Goal: Book appointment/travel/reservation

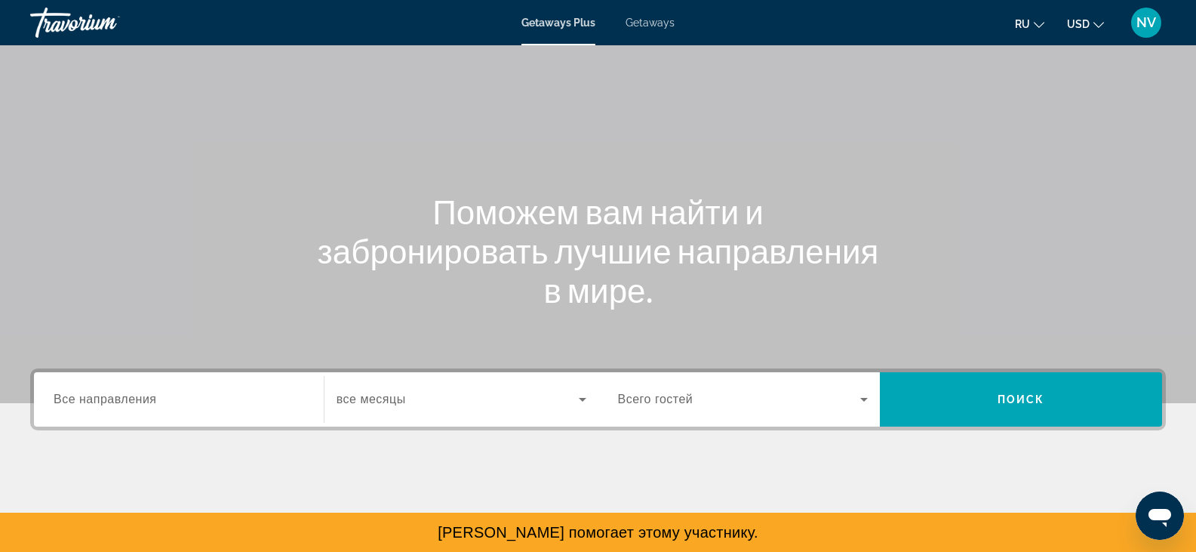
scroll to position [51, 0]
click at [656, 11] on div "Getaways Plus Getaways ru English Español Français Italiano Português русский U…" at bounding box center [598, 22] width 1196 height 39
click at [654, 17] on span "Getaways" at bounding box center [650, 23] width 49 height 12
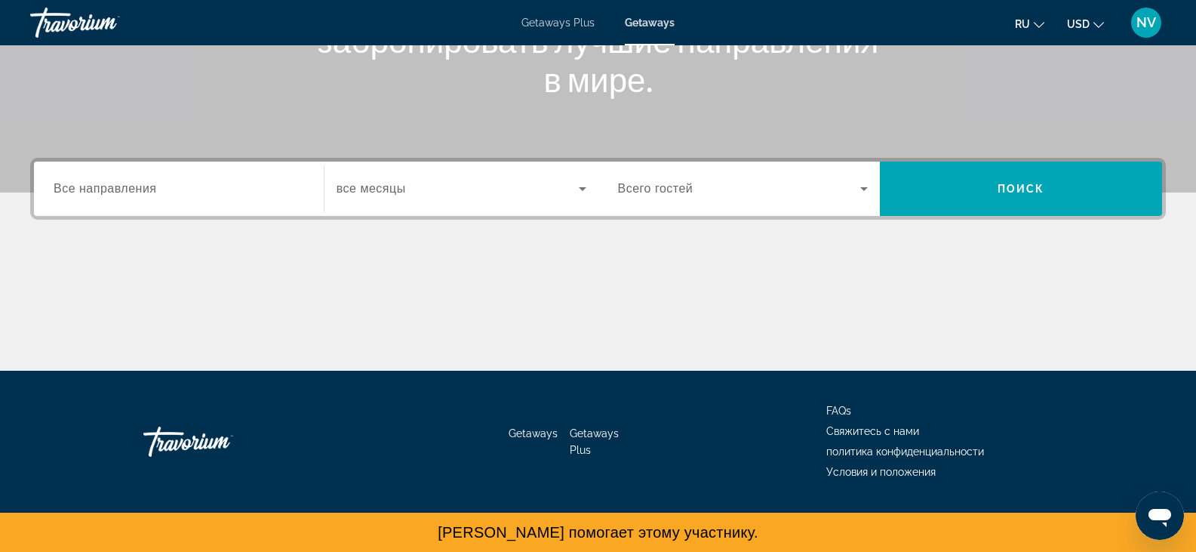
scroll to position [264, 0]
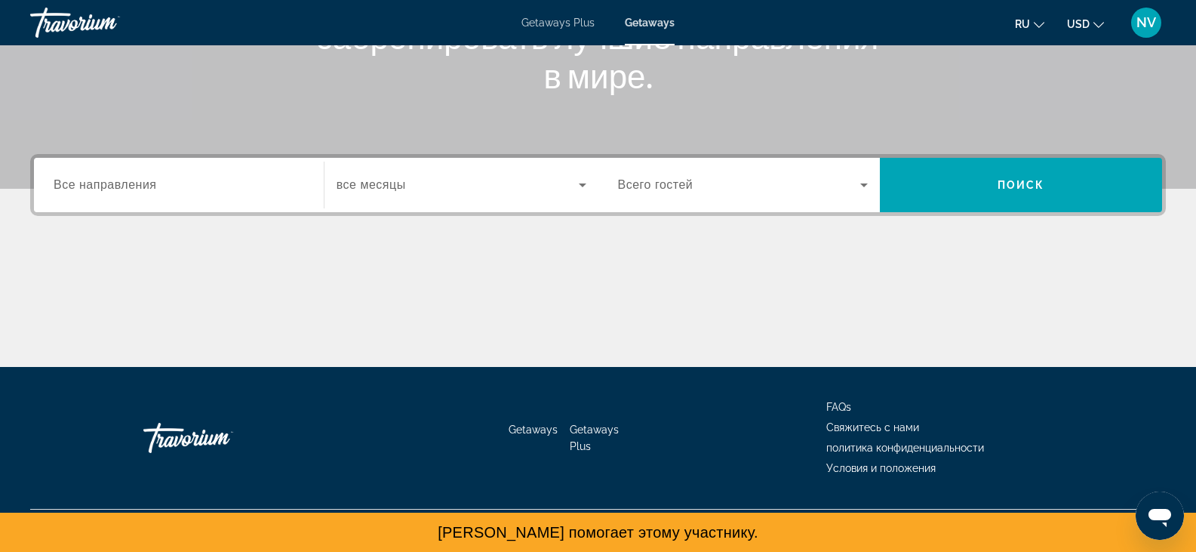
click at [152, 191] on label "Destination Все направления" at bounding box center [105, 185] width 103 height 14
click at [152, 191] on input "Destination Все направления" at bounding box center [179, 186] width 251 height 18
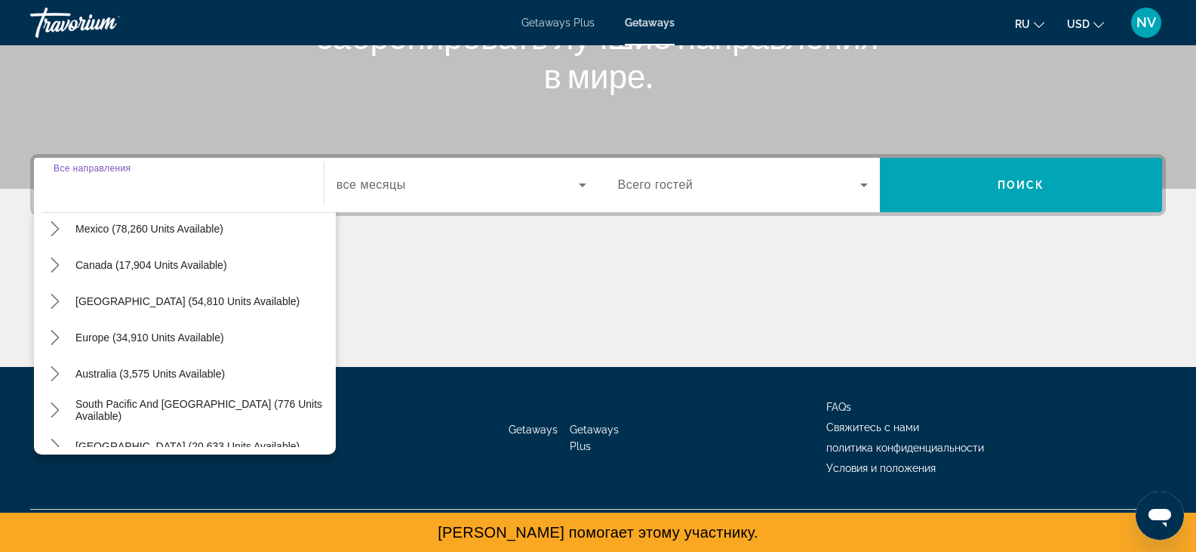
scroll to position [83, 0]
click at [117, 294] on span "[GEOGRAPHIC_DATA] (54,810 units available)" at bounding box center [187, 300] width 224 height 12
type input "**********"
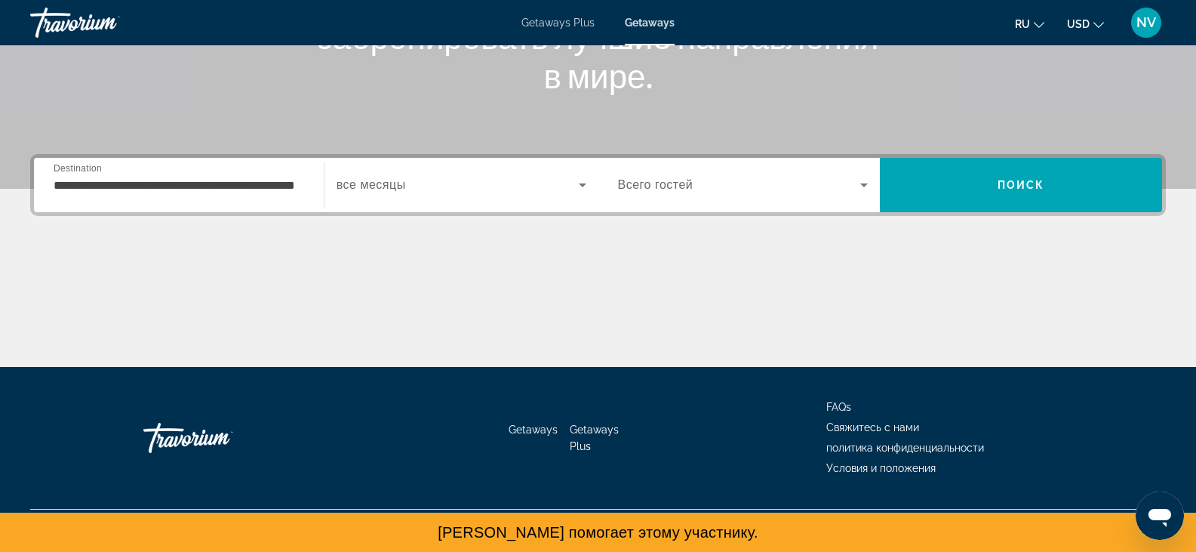
click at [158, 175] on div "**********" at bounding box center [179, 185] width 251 height 43
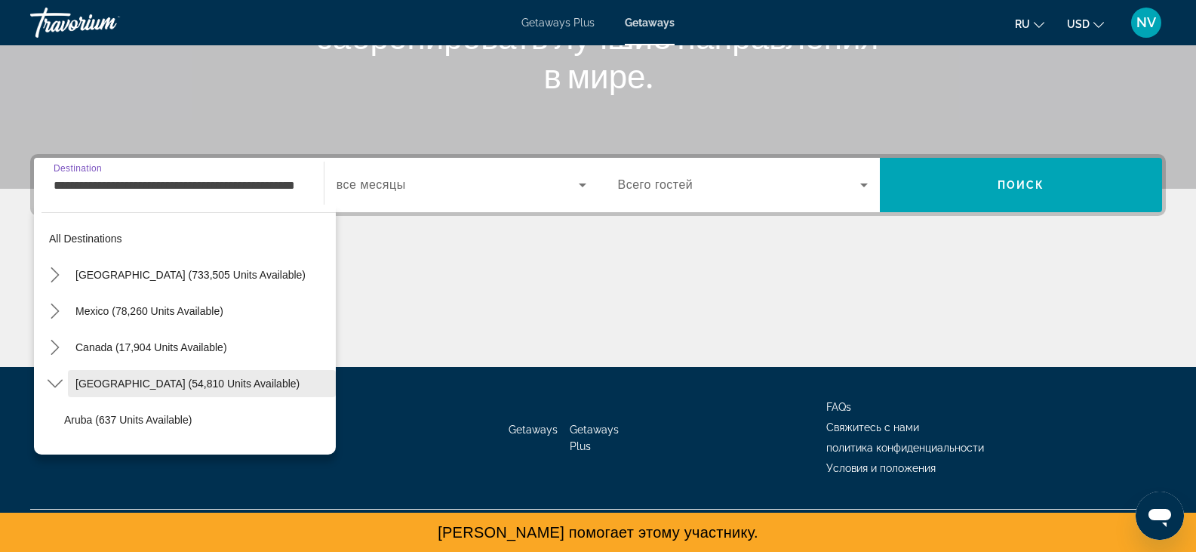
scroll to position [1, 0]
click at [464, 319] on div "Main content" at bounding box center [598, 310] width 1136 height 113
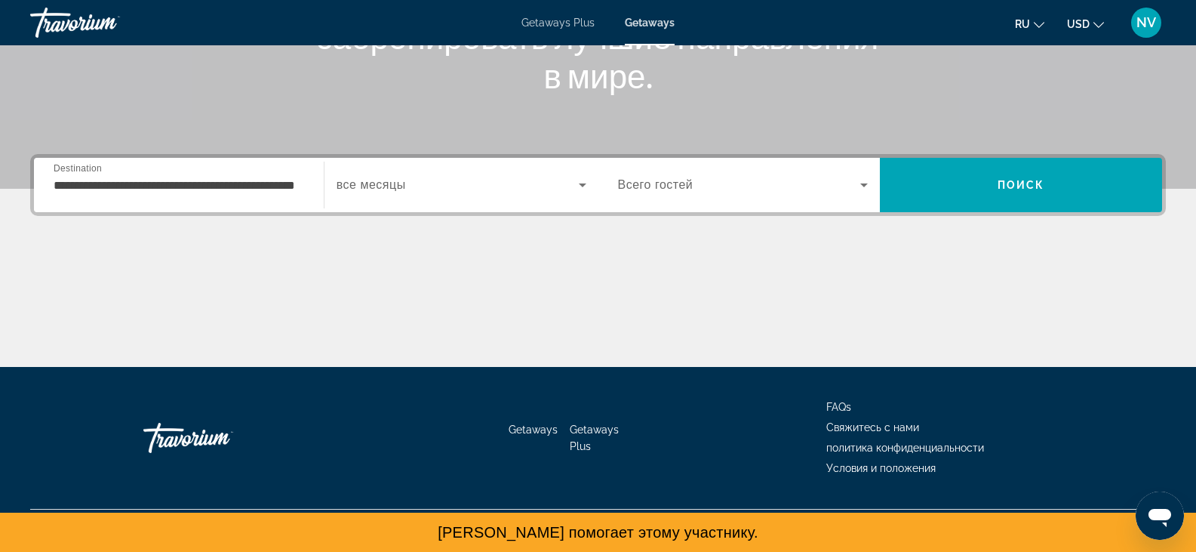
scroll to position [0, 0]
click at [253, 199] on div "**********" at bounding box center [179, 185] width 251 height 43
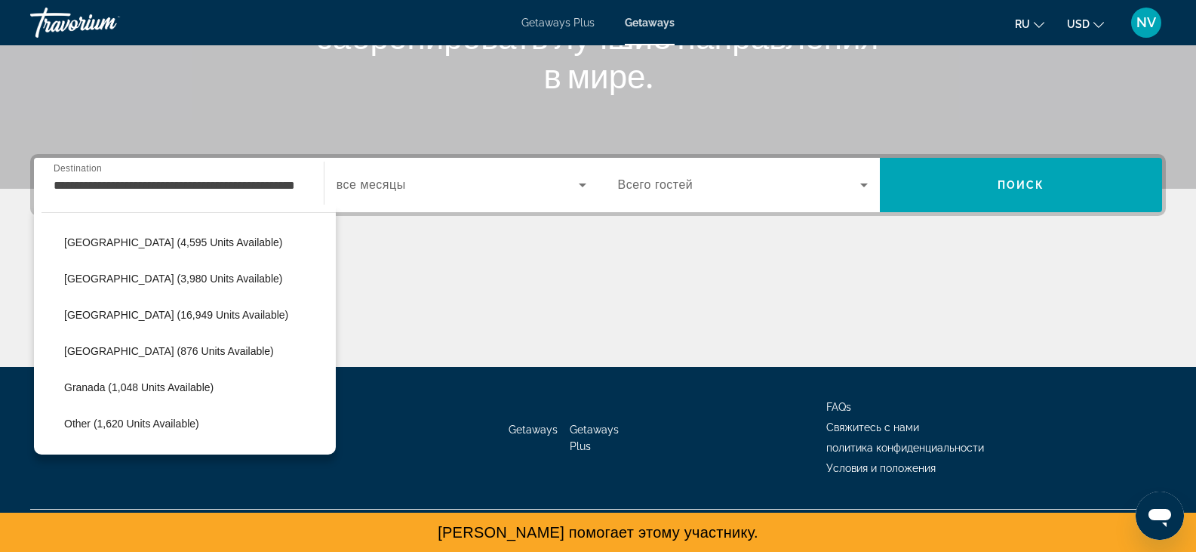
click at [443, 175] on div "Search widget" at bounding box center [462, 185] width 250 height 42
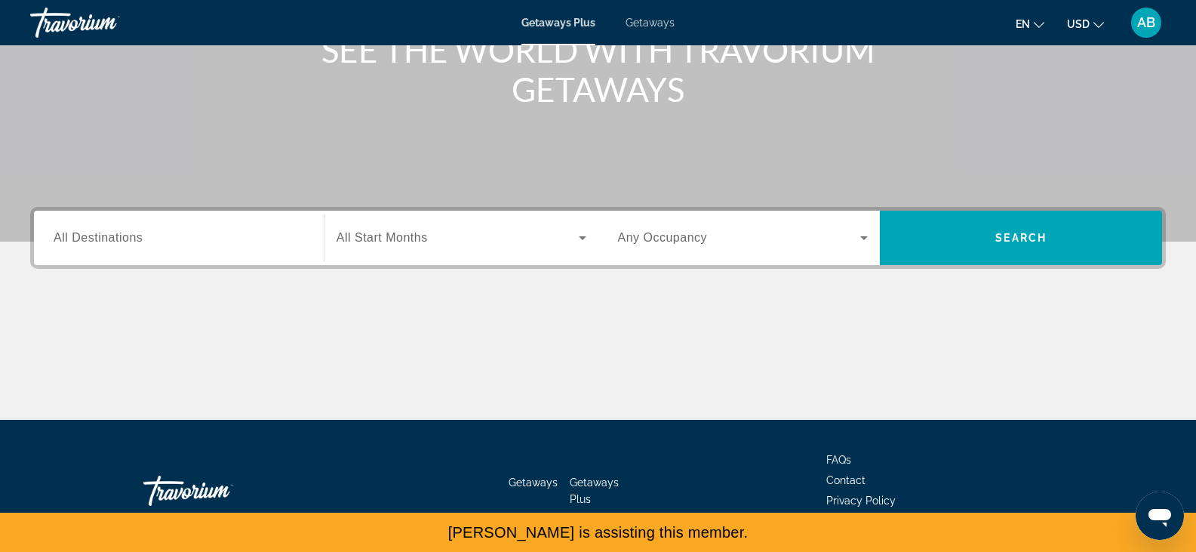
scroll to position [264, 0]
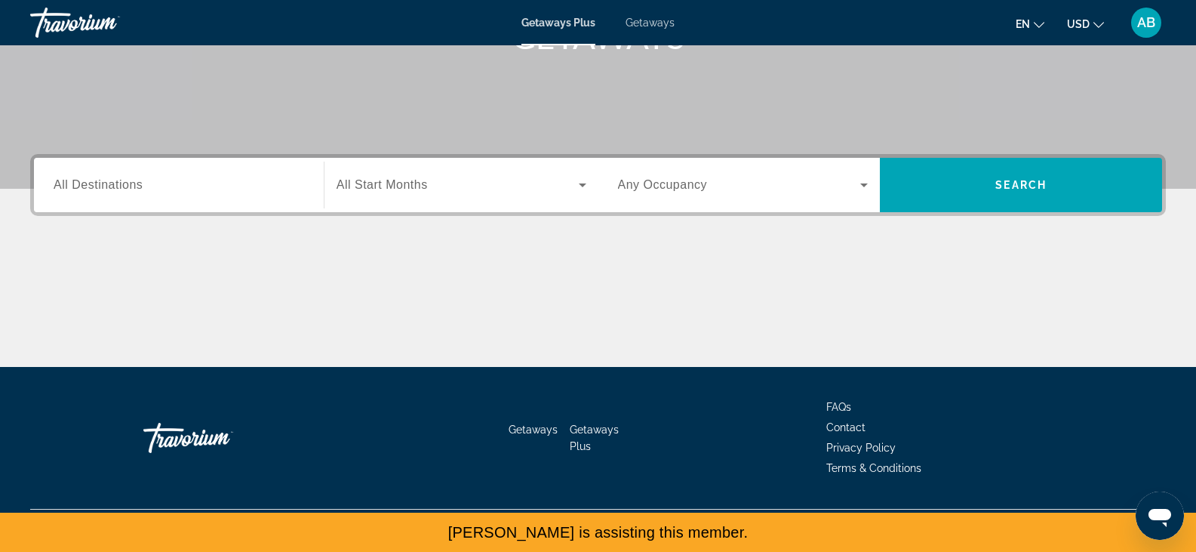
click at [155, 189] on input "Destination All Destinations" at bounding box center [179, 186] width 251 height 18
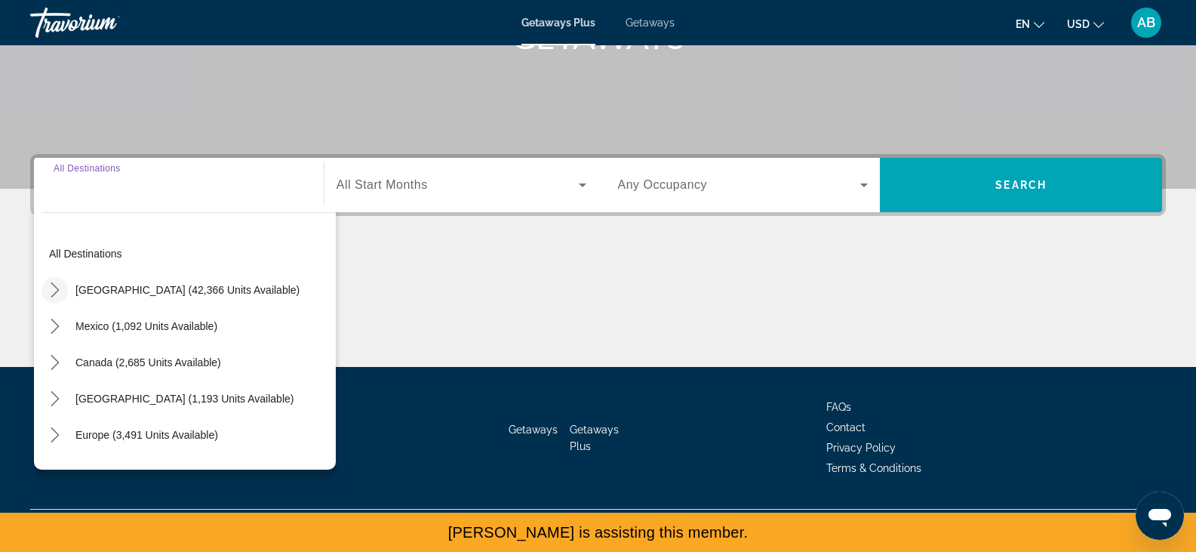
click at [55, 289] on icon "Toggle United States (42,366 units available) submenu" at bounding box center [55, 289] width 15 height 15
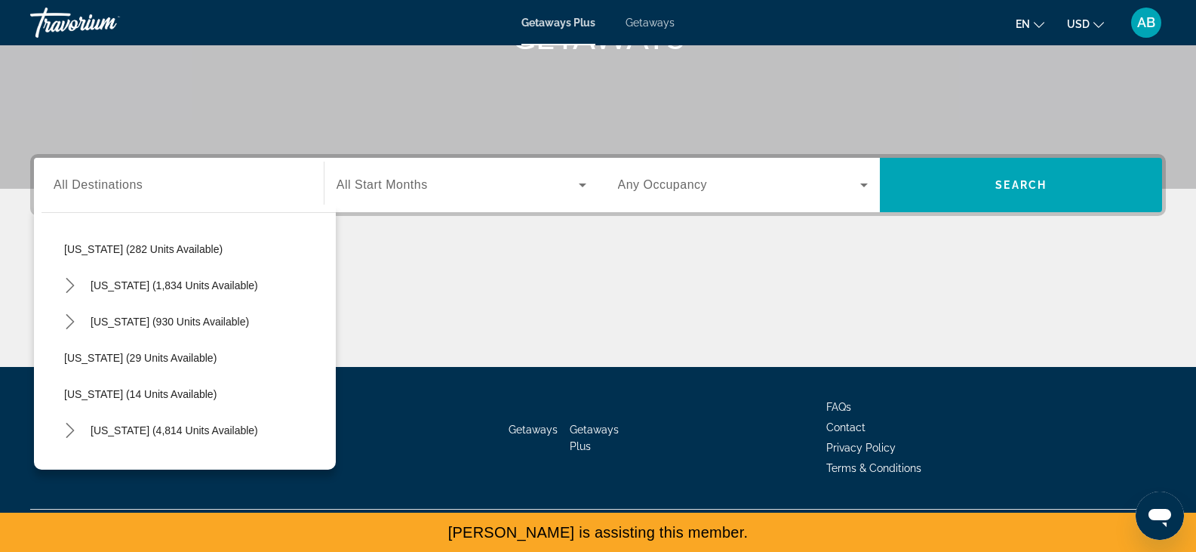
scroll to position [114, 0]
click at [189, 286] on span "California (1,834 units available)" at bounding box center [175, 285] width 168 height 12
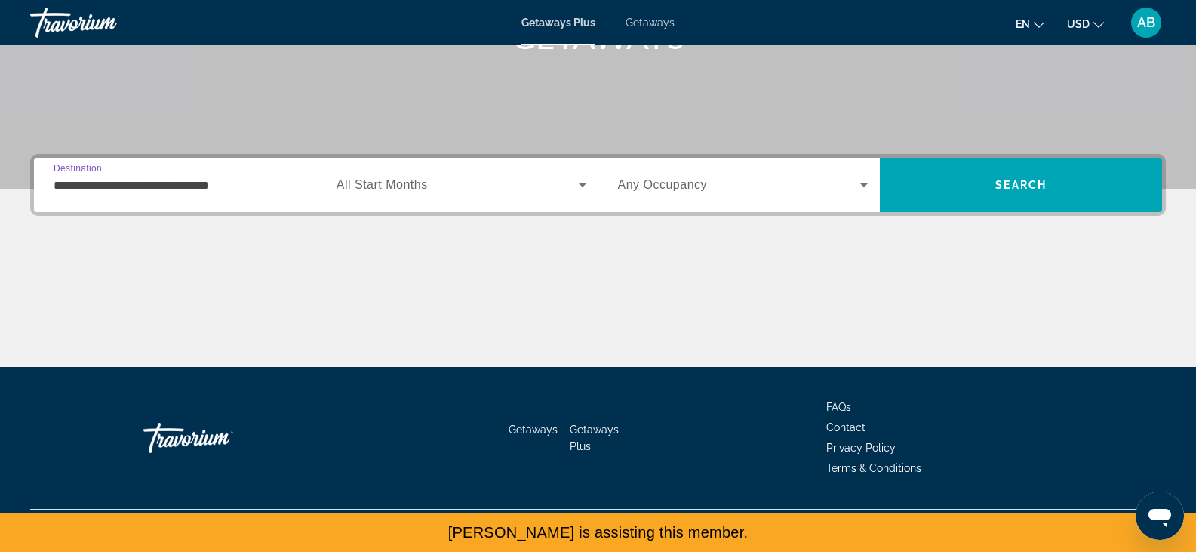
click at [109, 177] on input "**********" at bounding box center [179, 186] width 251 height 18
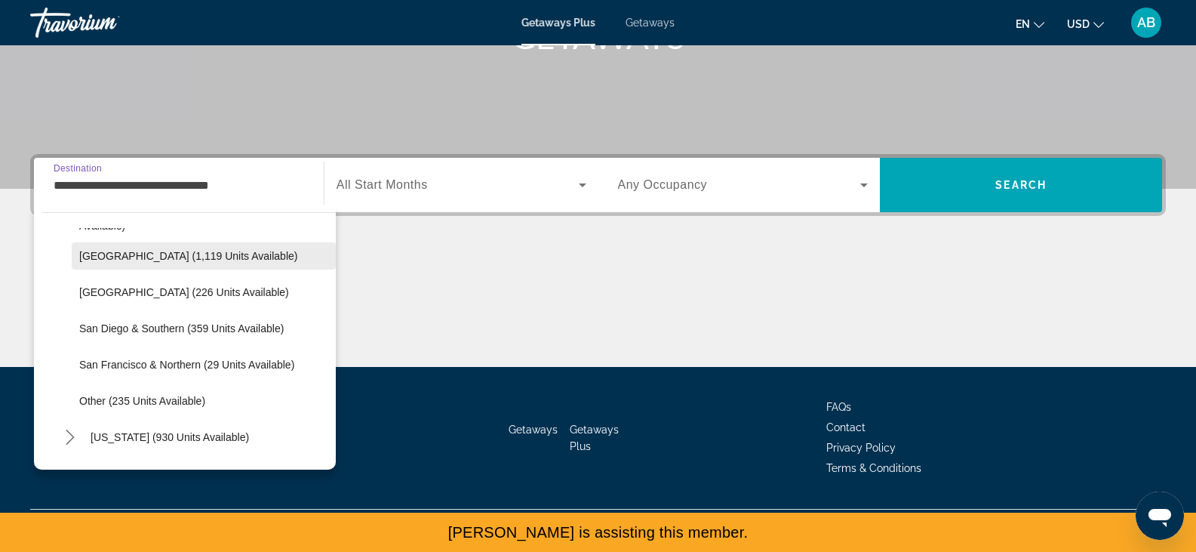
scroll to position [216, 0]
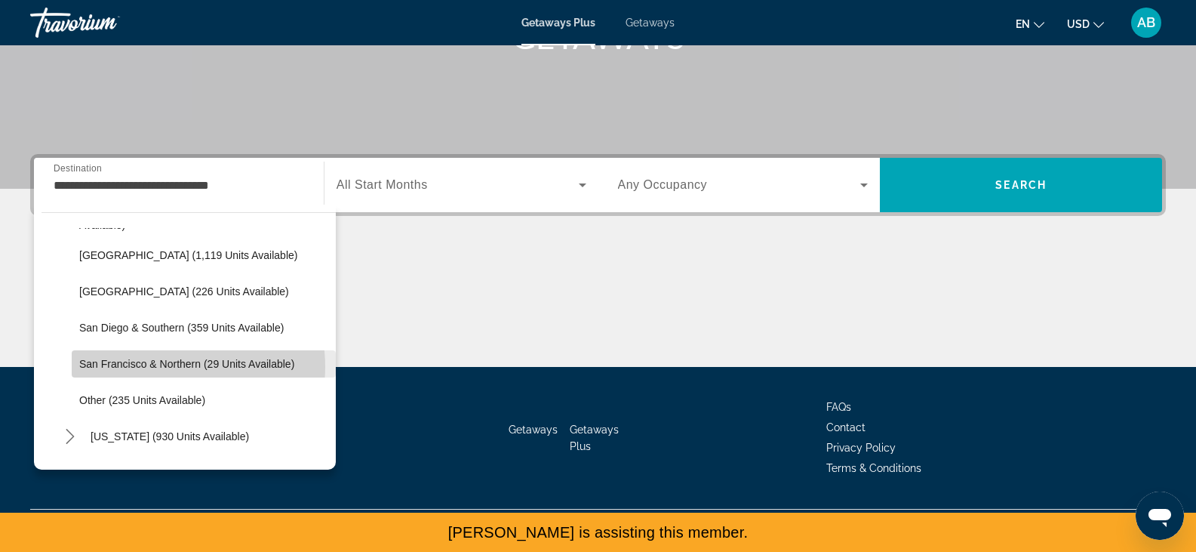
click at [156, 367] on span "San Francisco & Northern (29 units available)" at bounding box center [186, 364] width 215 height 12
type input "**********"
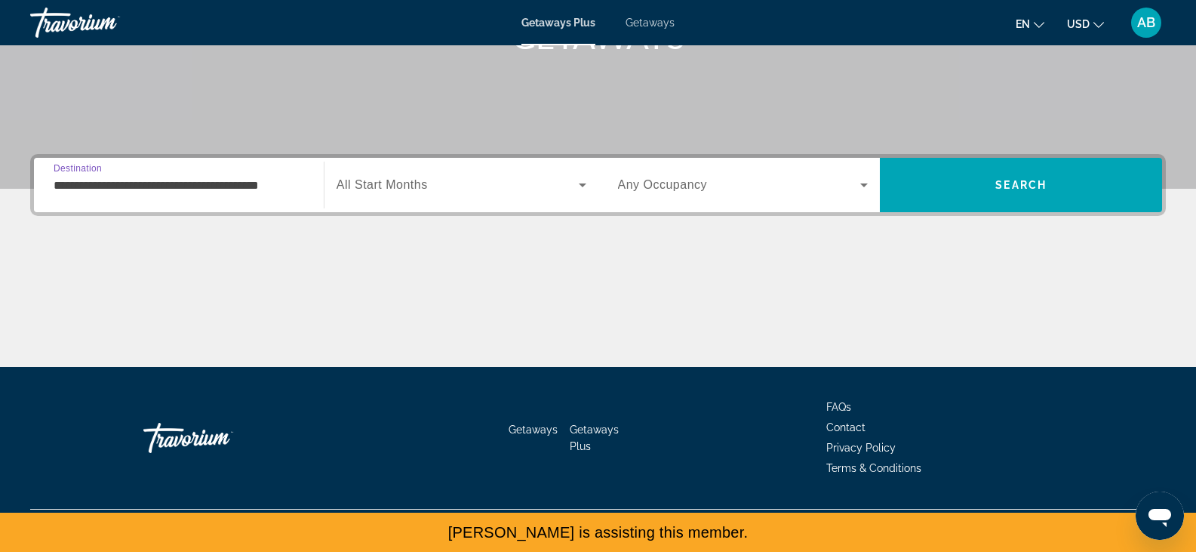
click at [433, 191] on span "Search widget" at bounding box center [458, 185] width 242 height 18
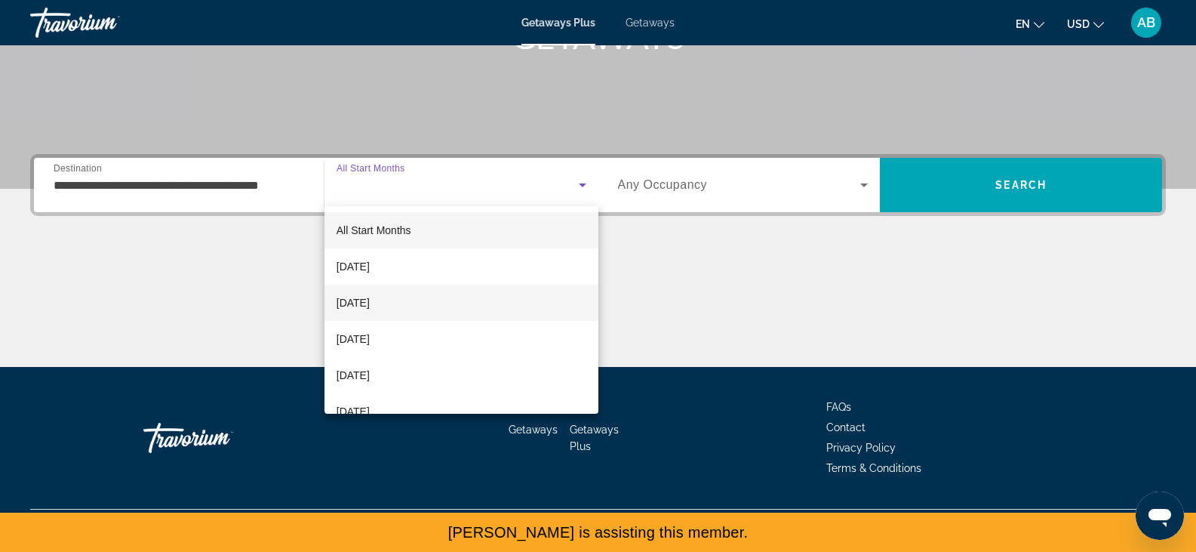
scroll to position [11, 0]
click at [421, 293] on mat-option "[DATE]" at bounding box center [462, 291] width 274 height 36
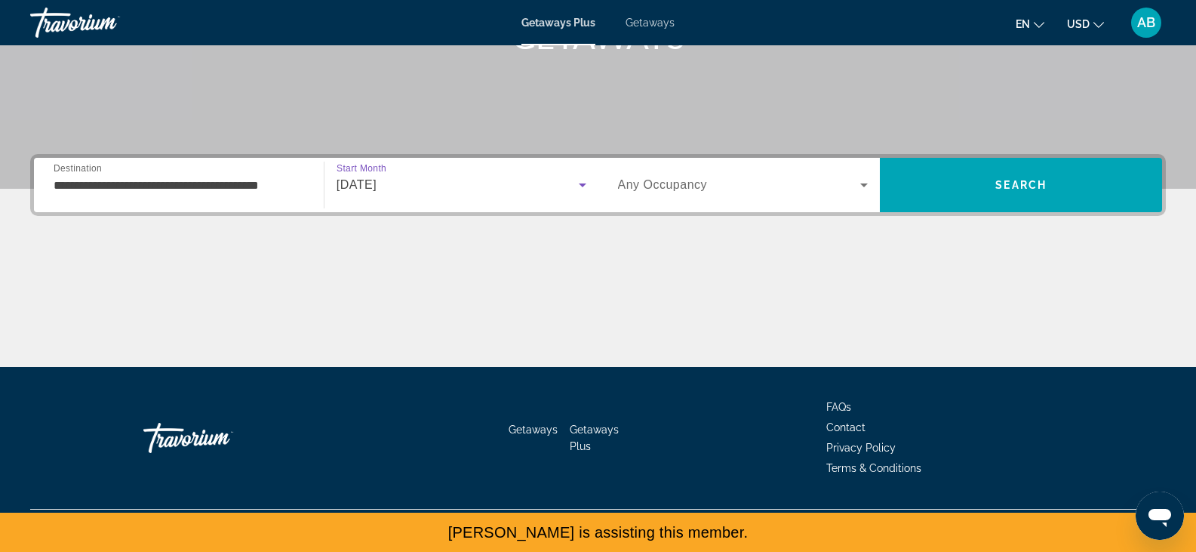
click at [714, 175] on div "Search widget" at bounding box center [743, 185] width 251 height 42
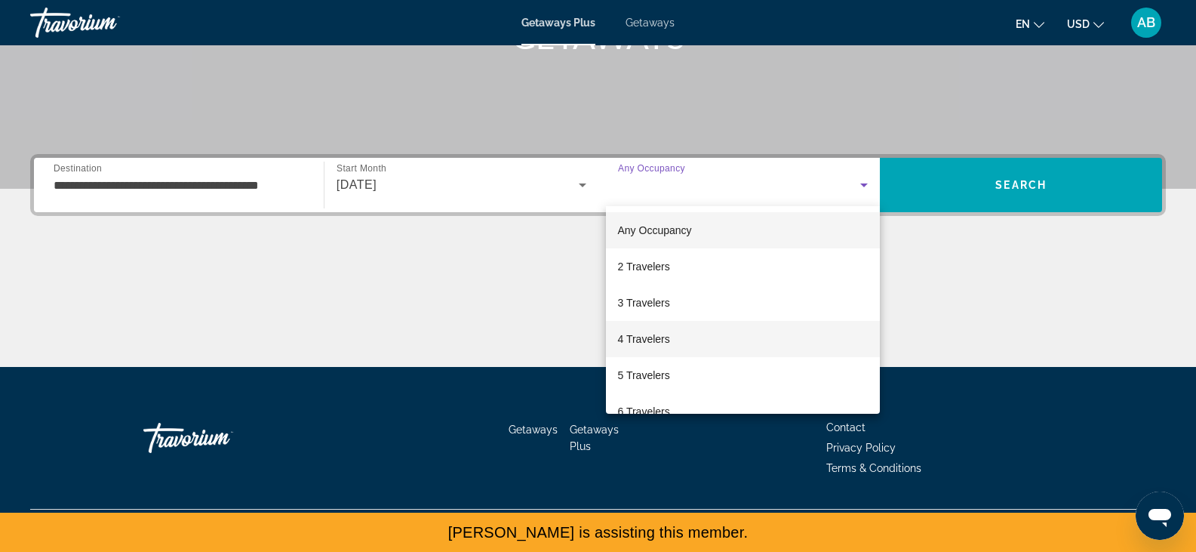
click at [658, 346] on span "4 Travelers" at bounding box center [644, 339] width 52 height 18
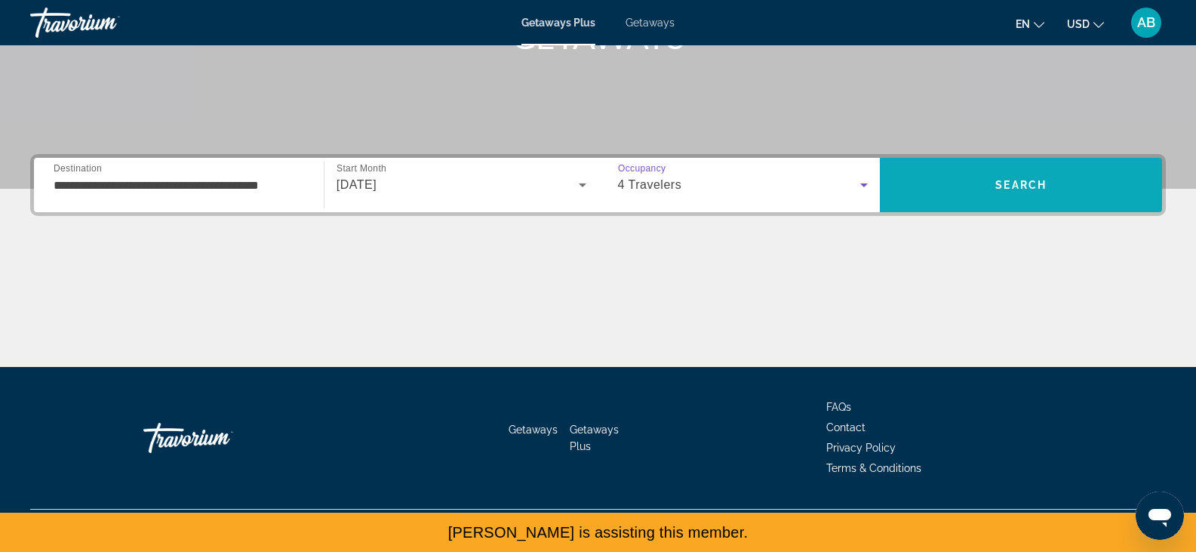
click at [990, 200] on span "Search" at bounding box center [1021, 185] width 282 height 36
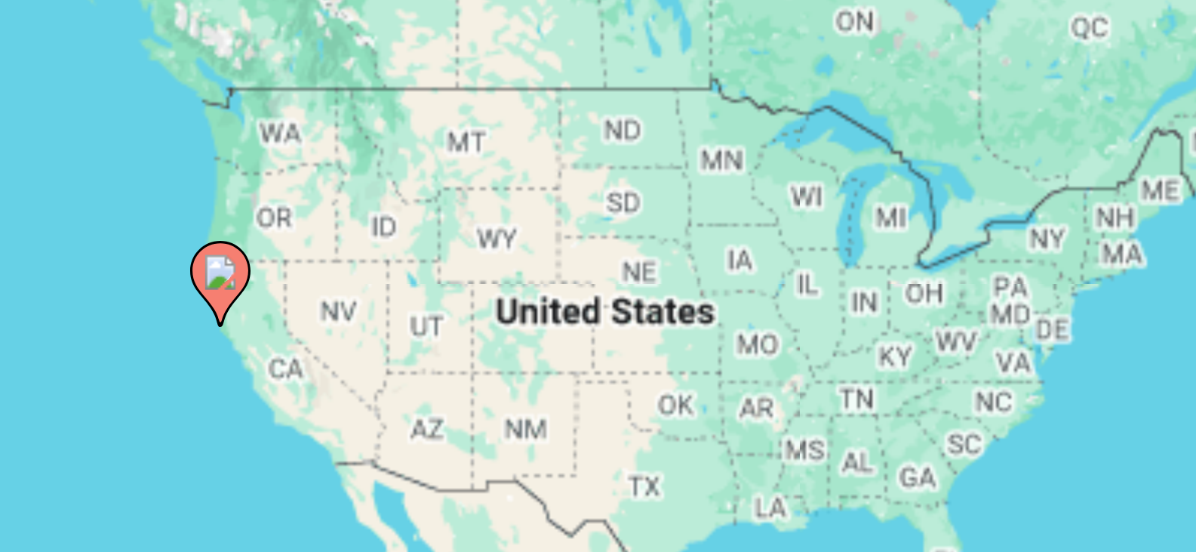
drag, startPoint x: 211, startPoint y: 279, endPoint x: 236, endPoint y: 276, distance: 25.1
click at [236, 276] on div "To activate drag with keyboard, press Alt + Enter. Once in keyboard drag state,…" at bounding box center [598, 332] width 1136 height 453
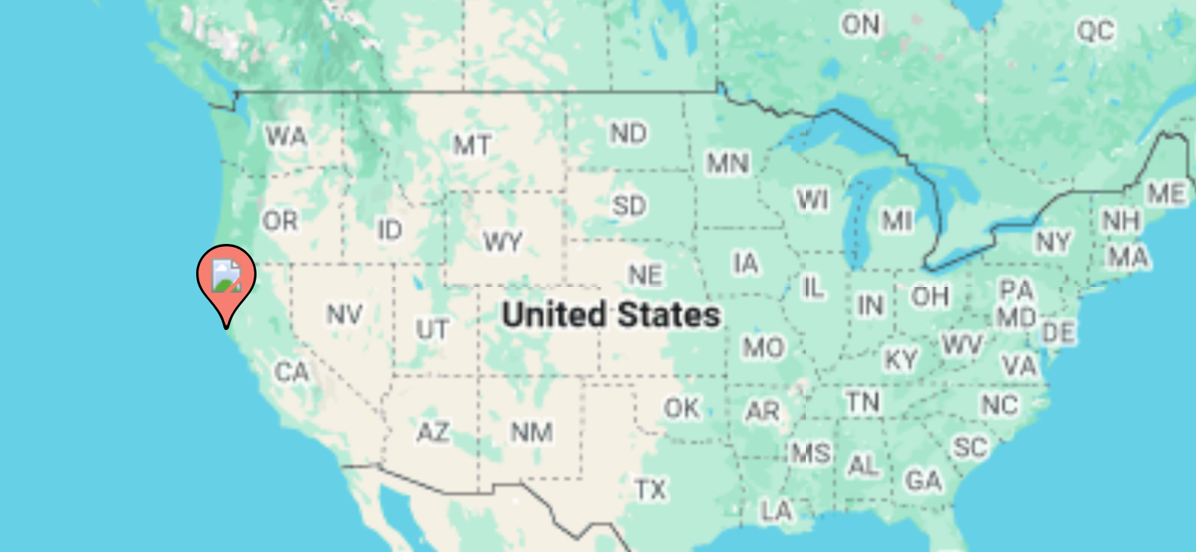
click at [229, 278] on div "To activate drag with keyboard, press Alt + Enter. Once in keyboard drag state,…" at bounding box center [598, 332] width 1136 height 453
click at [219, 274] on icon "Main content" at bounding box center [219, 272] width 14 height 20
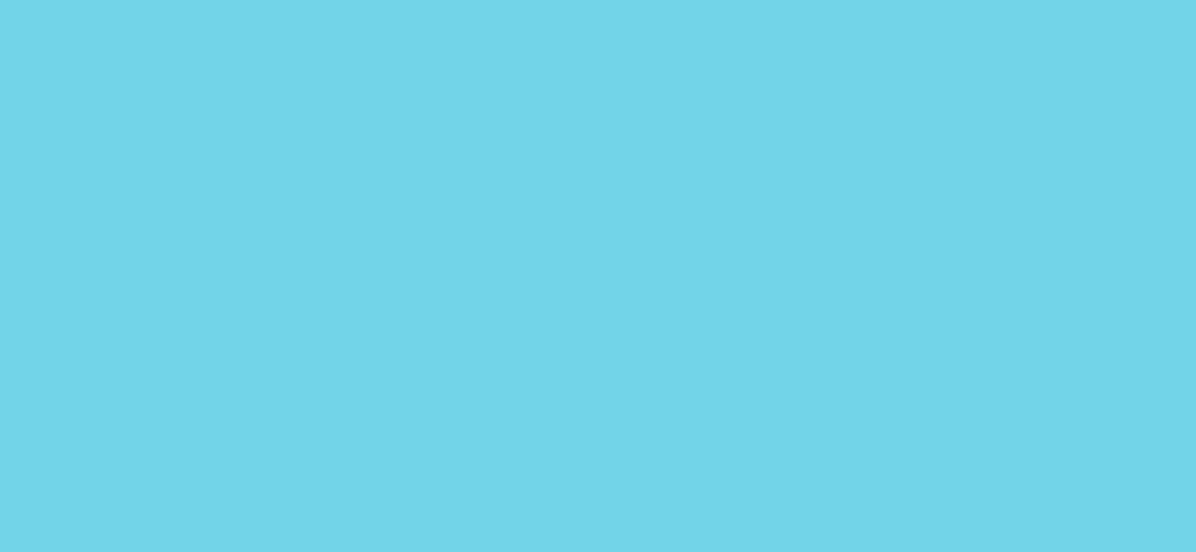
drag, startPoint x: 374, startPoint y: 288, endPoint x: 274, endPoint y: 248, distance: 108.3
click at [274, 248] on div "To activate drag with keyboard, press Alt + Enter. Once in keyboard drag state,…" at bounding box center [598, 332] width 1136 height 453
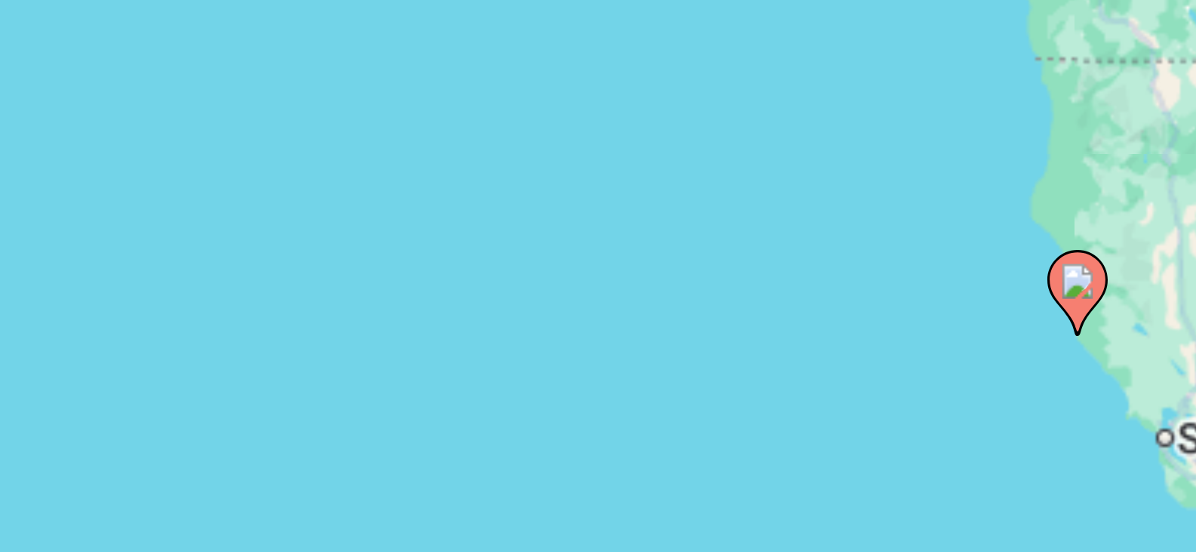
drag, startPoint x: 358, startPoint y: 288, endPoint x: 296, endPoint y: 287, distance: 61.9
click at [296, 287] on div "To activate drag with keyboard, press Alt + Enter. Once in keyboard drag state,…" at bounding box center [598, 332] width 1136 height 453
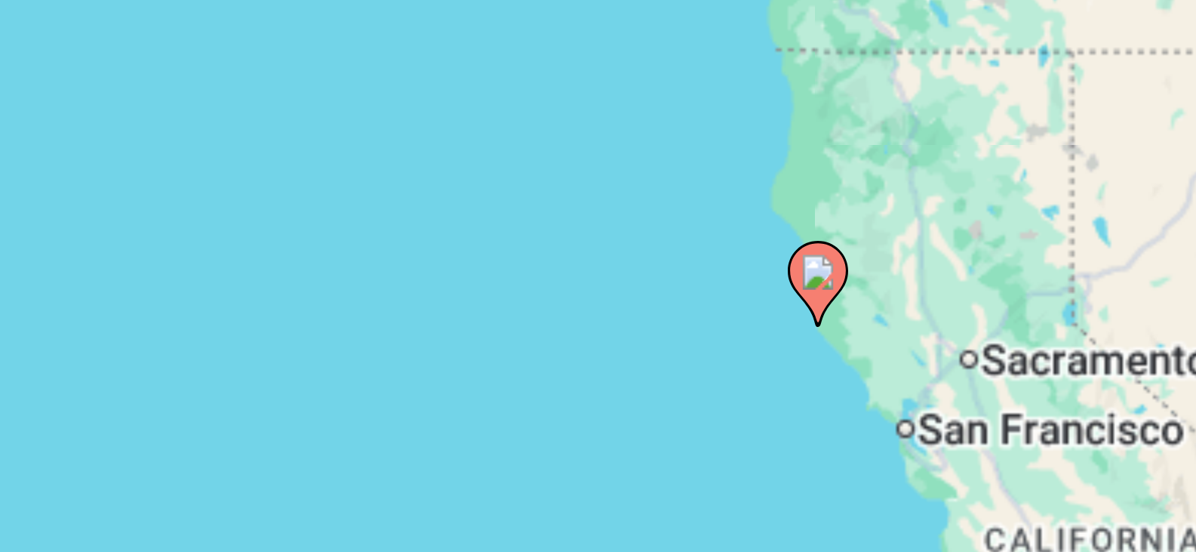
drag, startPoint x: 393, startPoint y: 290, endPoint x: 326, endPoint y: 288, distance: 67.2
click at [326, 288] on div "To activate drag with keyboard, press Alt + Enter. Once in keyboard drag state,…" at bounding box center [598, 332] width 1136 height 453
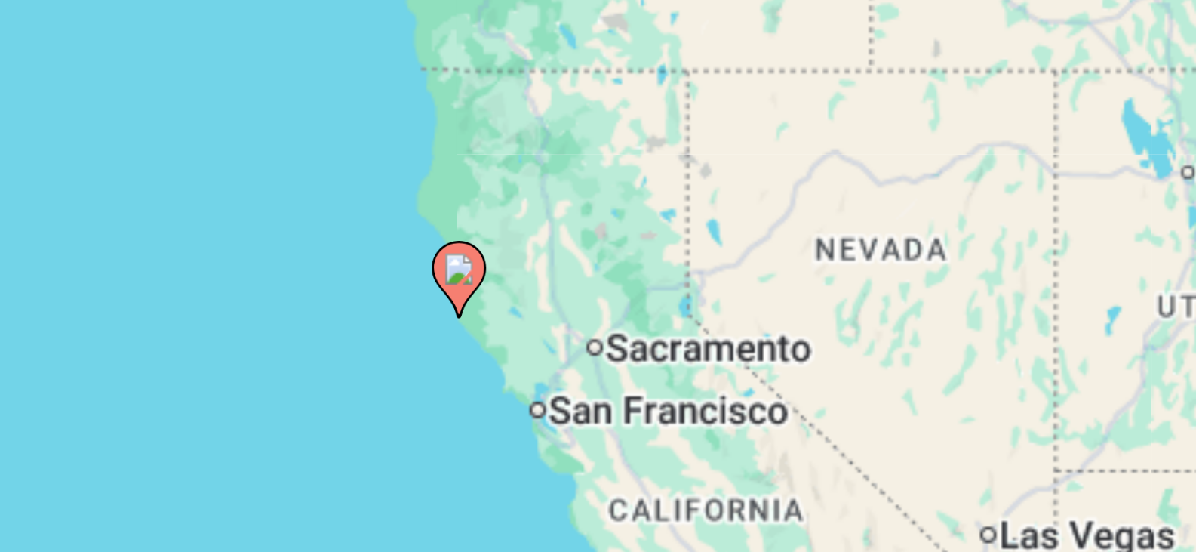
click at [369, 280] on gmp-advanced-marker "Main content" at bounding box center [364, 271] width 15 height 23
type input "**********"
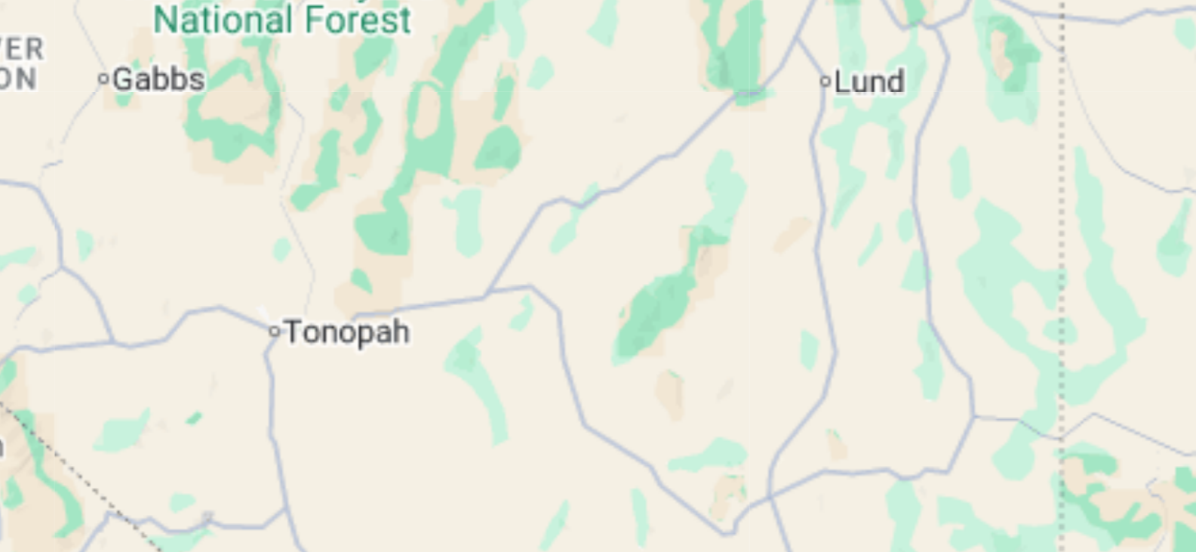
drag, startPoint x: 365, startPoint y: 279, endPoint x: 572, endPoint y: 356, distance: 221.4
click at [572, 356] on div "To navigate, press the arrow keys. To activate drag with keyboard, press Alt + …" at bounding box center [598, 332] width 1136 height 453
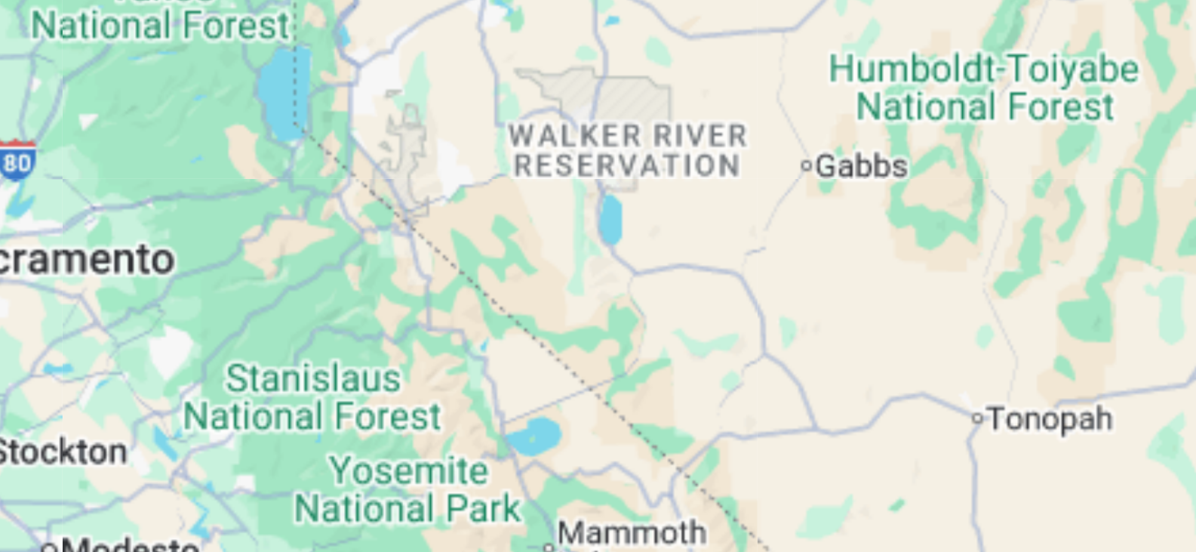
drag, startPoint x: 378, startPoint y: 270, endPoint x: 572, endPoint y: 288, distance: 194.8
click at [572, 288] on div "To navigate, press the arrow keys. To activate drag with keyboard, press Alt + …" at bounding box center [598, 332] width 1136 height 453
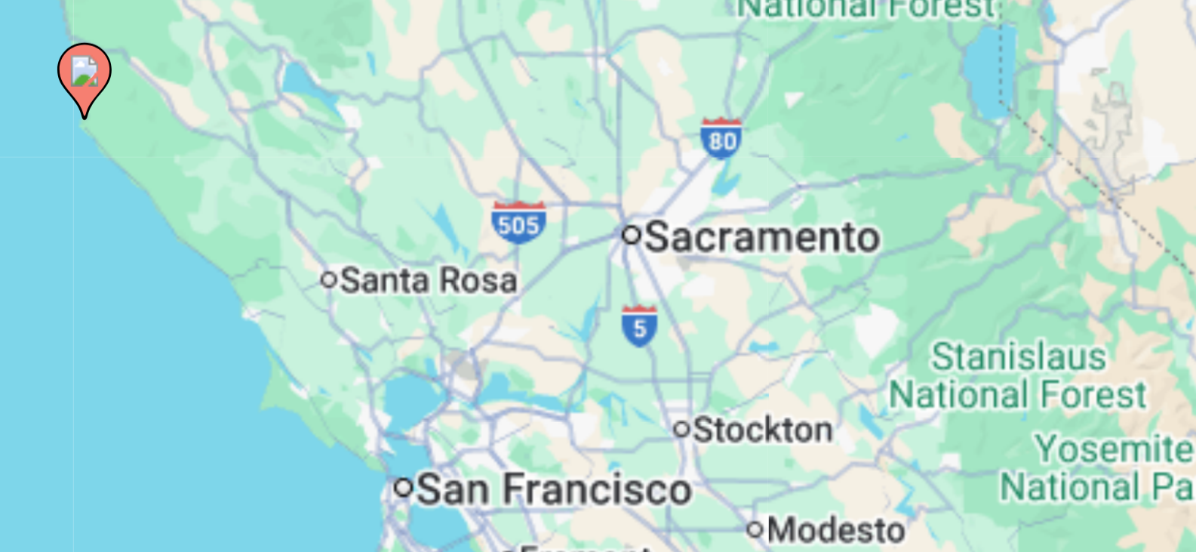
drag, startPoint x: 306, startPoint y: 271, endPoint x: 507, endPoint y: 273, distance: 201.5
click at [507, 273] on div "To navigate, press the arrow keys. To activate drag with keyboard, press Alt + …" at bounding box center [598, 332] width 1136 height 453
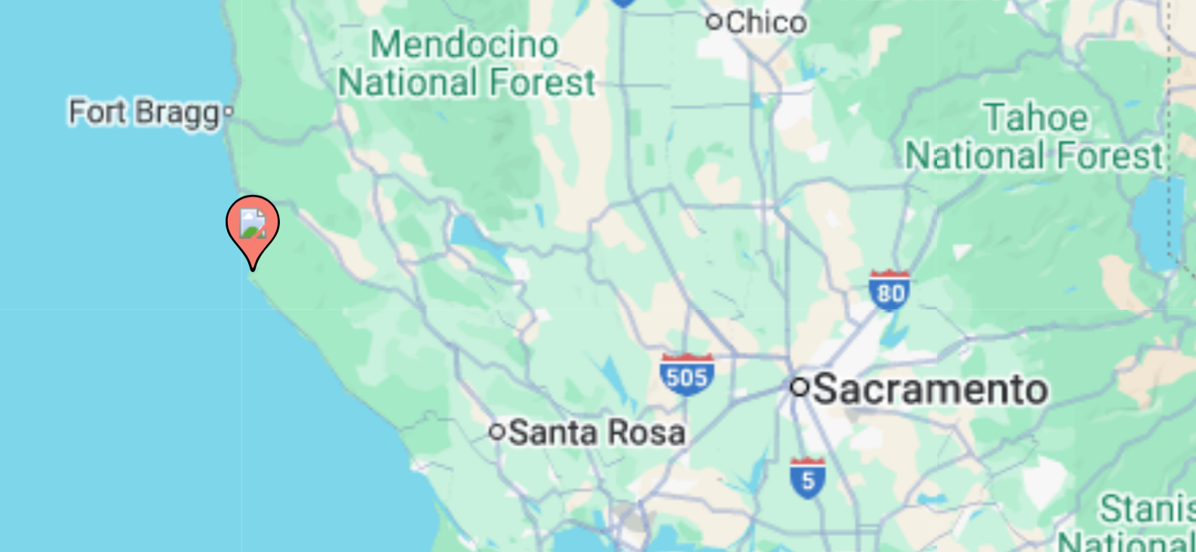
drag, startPoint x: 336, startPoint y: 249, endPoint x: 393, endPoint y: 302, distance: 77.4
click at [393, 302] on div "To navigate, press the arrow keys. To activate drag with keyboard, press Alt + …" at bounding box center [598, 332] width 1136 height 453
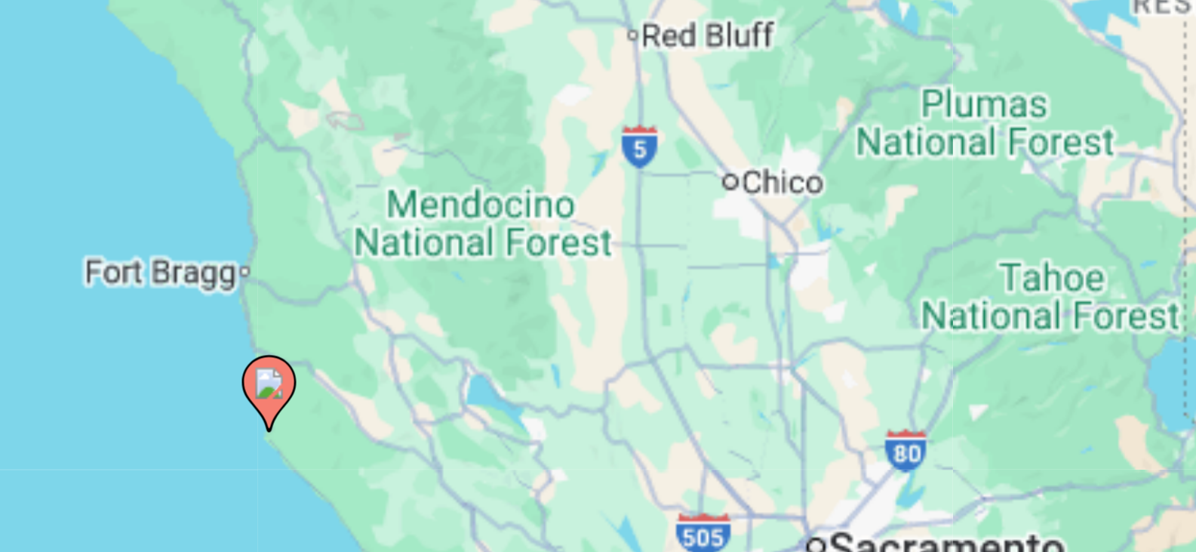
drag, startPoint x: 395, startPoint y: 278, endPoint x: 389, endPoint y: 316, distance: 38.2
click at [389, 316] on div "To navigate, press the arrow keys. To activate drag with keyboard, press Alt + …" at bounding box center [598, 332] width 1136 height 453
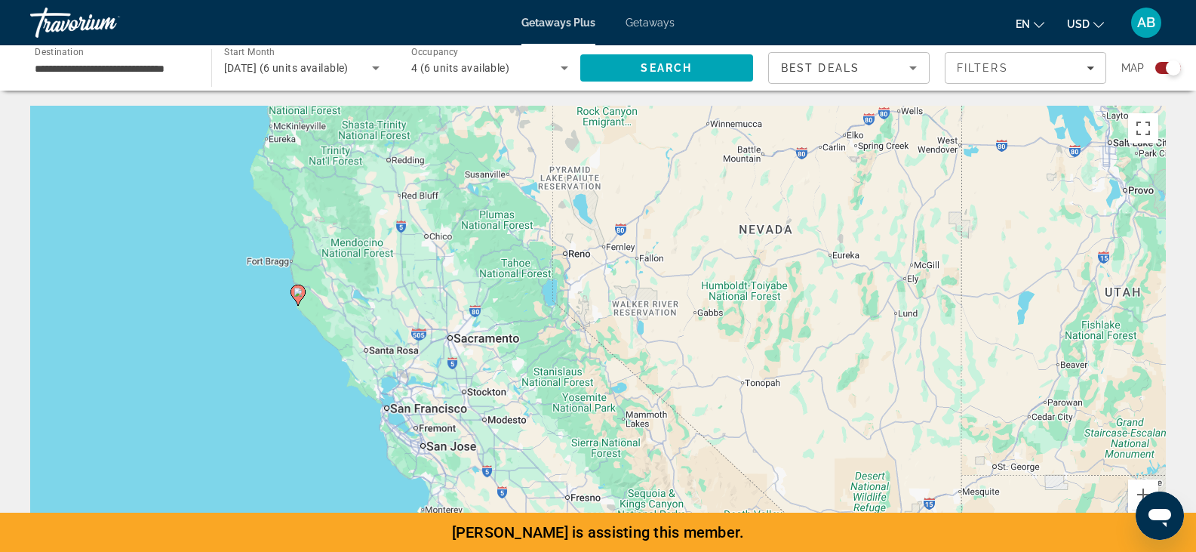
click at [1173, 72] on div "Search widget" at bounding box center [1173, 67] width 15 height 15
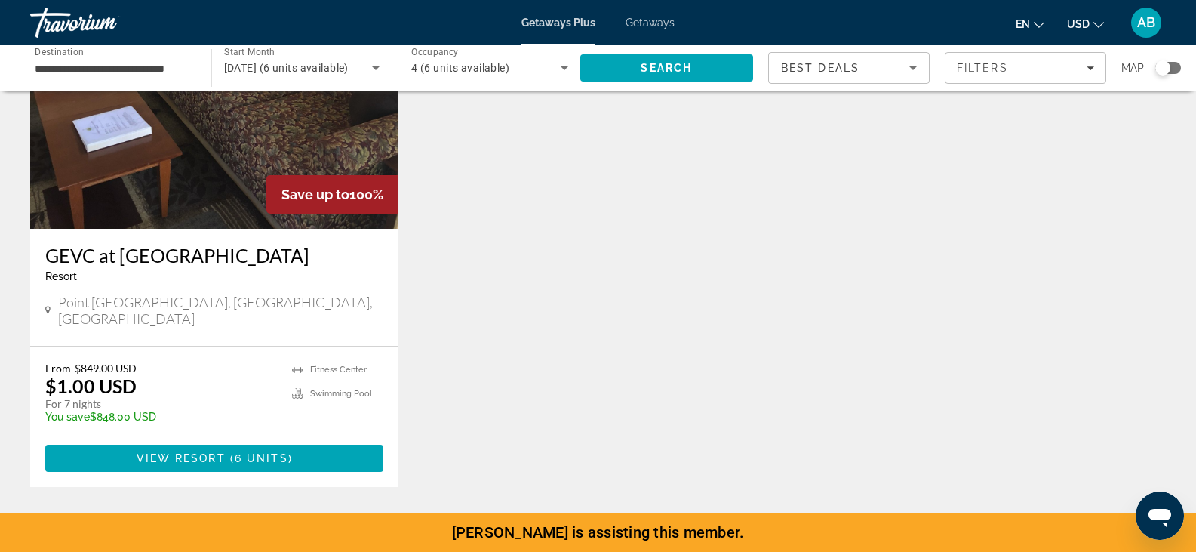
scroll to position [155, 0]
click at [648, 23] on span "Getaways" at bounding box center [650, 23] width 49 height 12
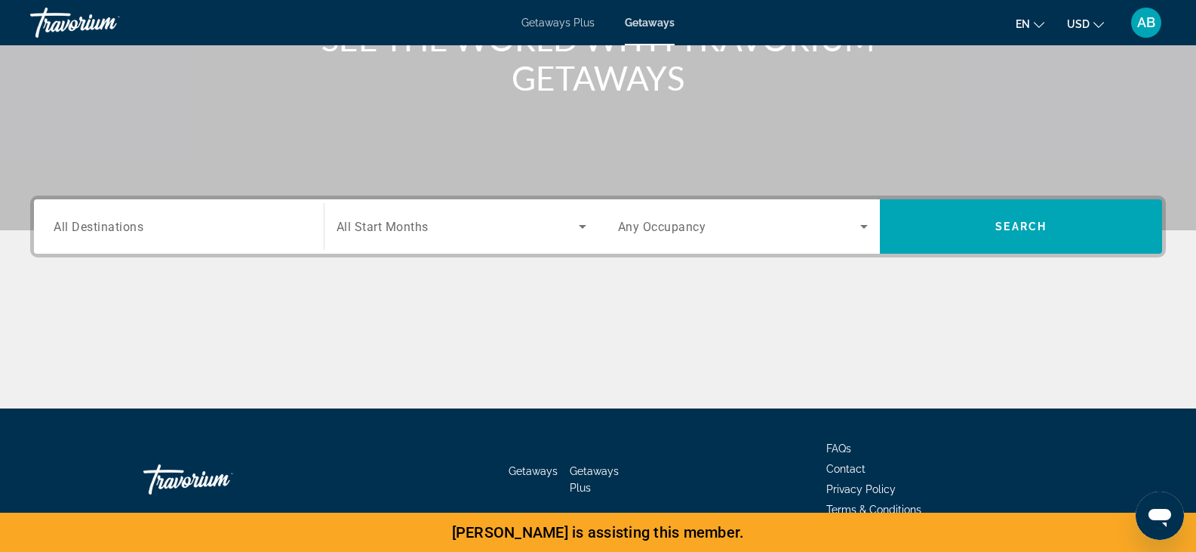
click at [118, 229] on span "All Destinations" at bounding box center [99, 226] width 90 height 14
click at [118, 229] on input "Destination All Destinations" at bounding box center [179, 227] width 251 height 18
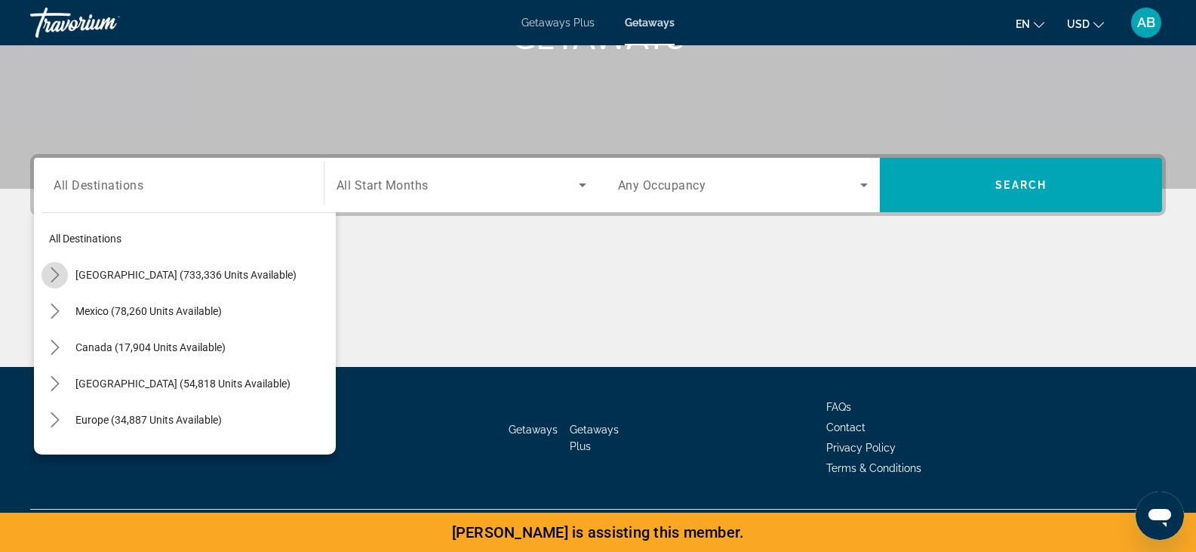
click at [64, 271] on mat-icon "Toggle United States (733,336 units available) submenu" at bounding box center [55, 275] width 26 height 26
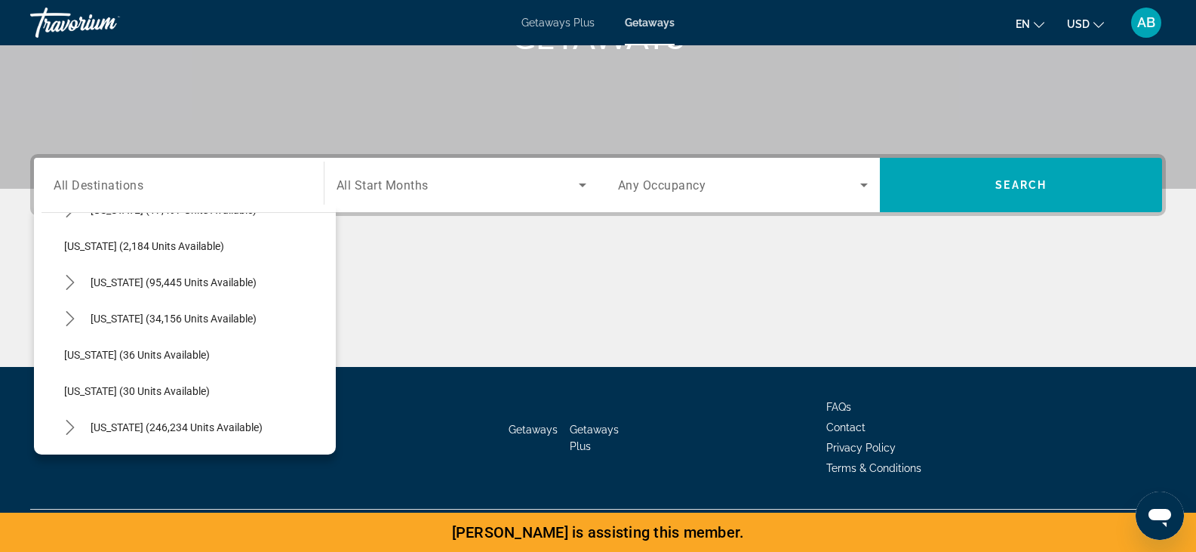
scroll to position [103, 0]
click at [76, 277] on icon "Toggle California (95,445 units available) submenu" at bounding box center [70, 279] width 15 height 15
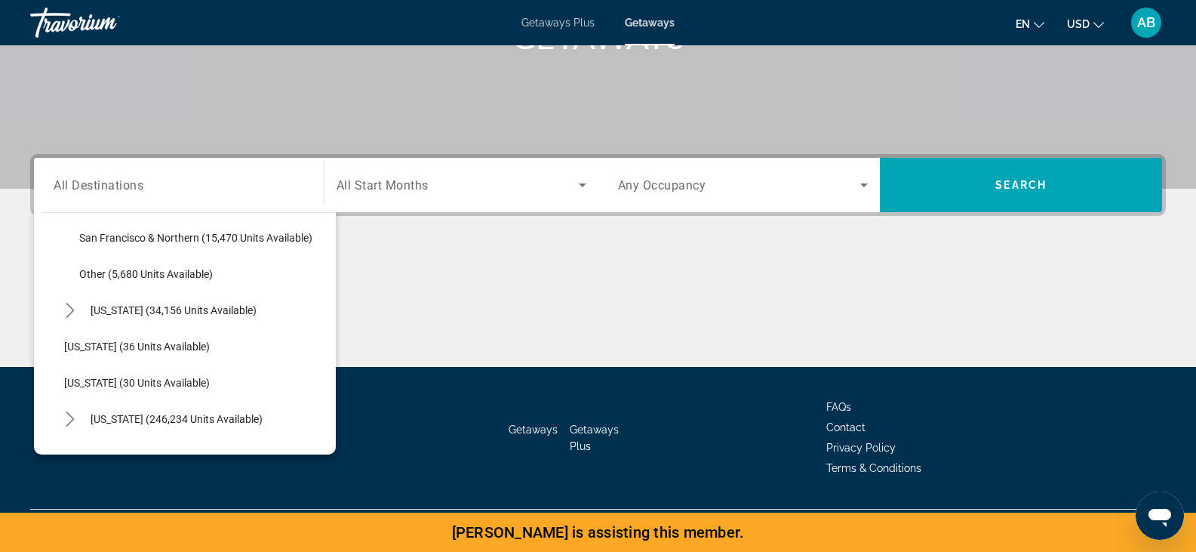
scroll to position [300, 0]
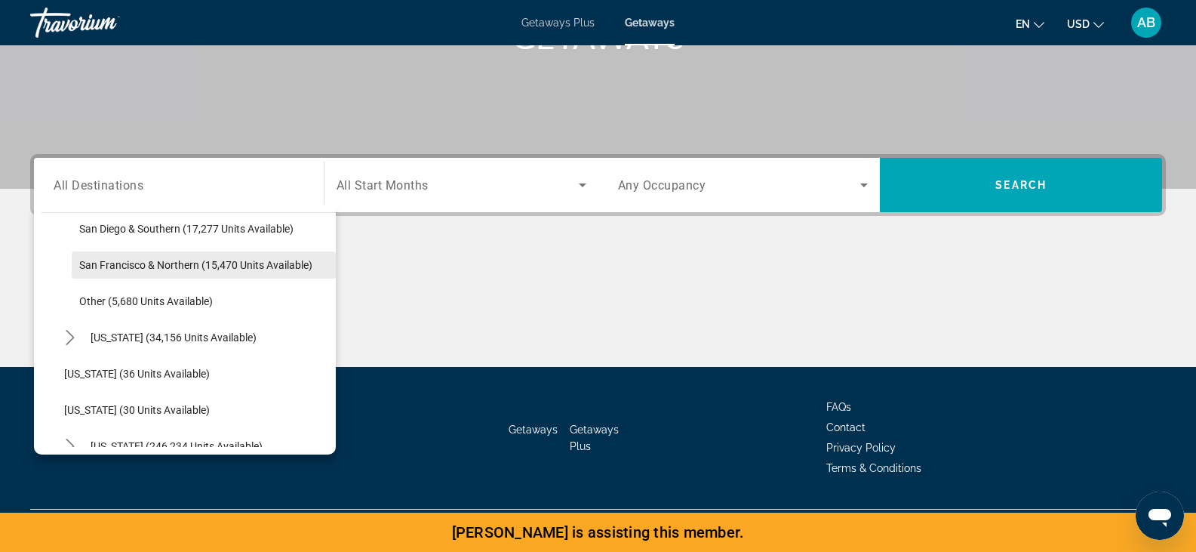
click at [128, 264] on span "San Francisco & Northern (15,470 units available)" at bounding box center [195, 265] width 233 height 12
type input "**********"
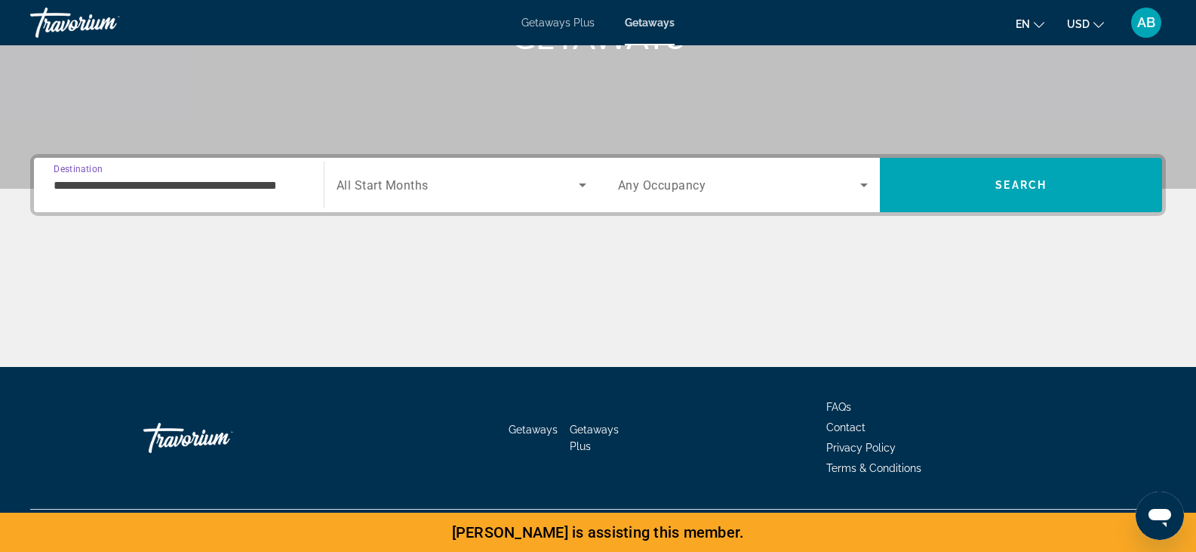
click at [408, 195] on div "Search widget" at bounding box center [462, 185] width 250 height 42
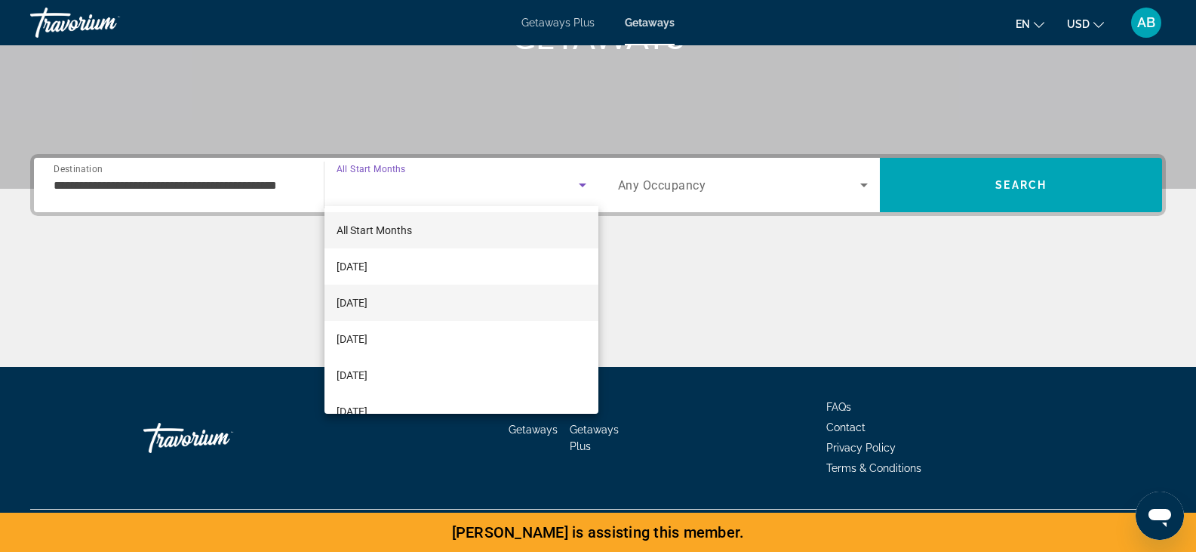
click at [368, 301] on span "[DATE]" at bounding box center [352, 303] width 31 height 18
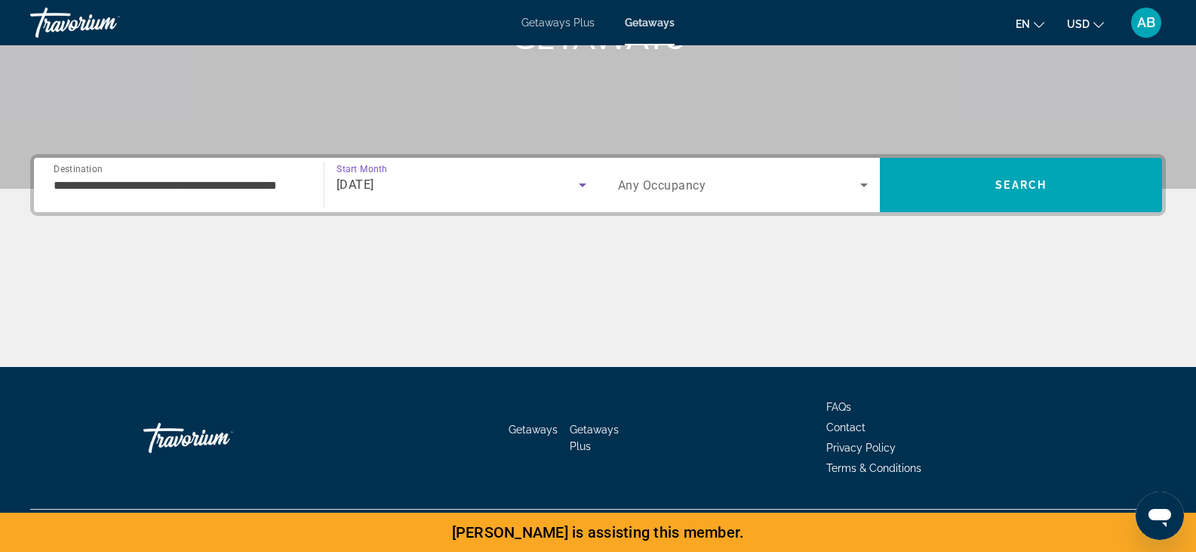
click at [683, 189] on span "Any Occupancy" at bounding box center [662, 185] width 88 height 14
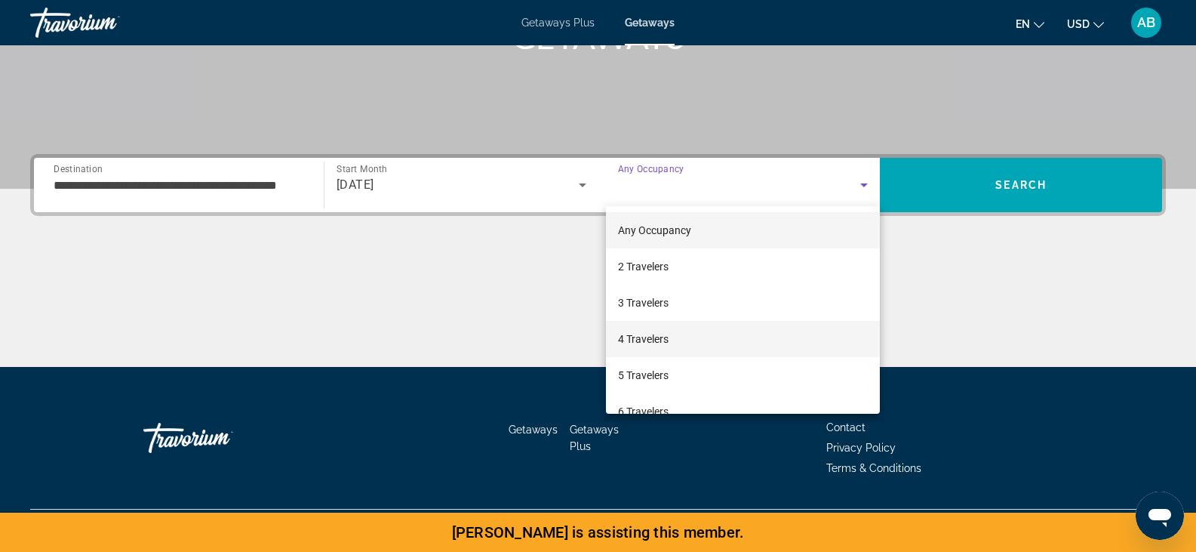
click at [655, 336] on span "4 Travelers" at bounding box center [643, 339] width 51 height 18
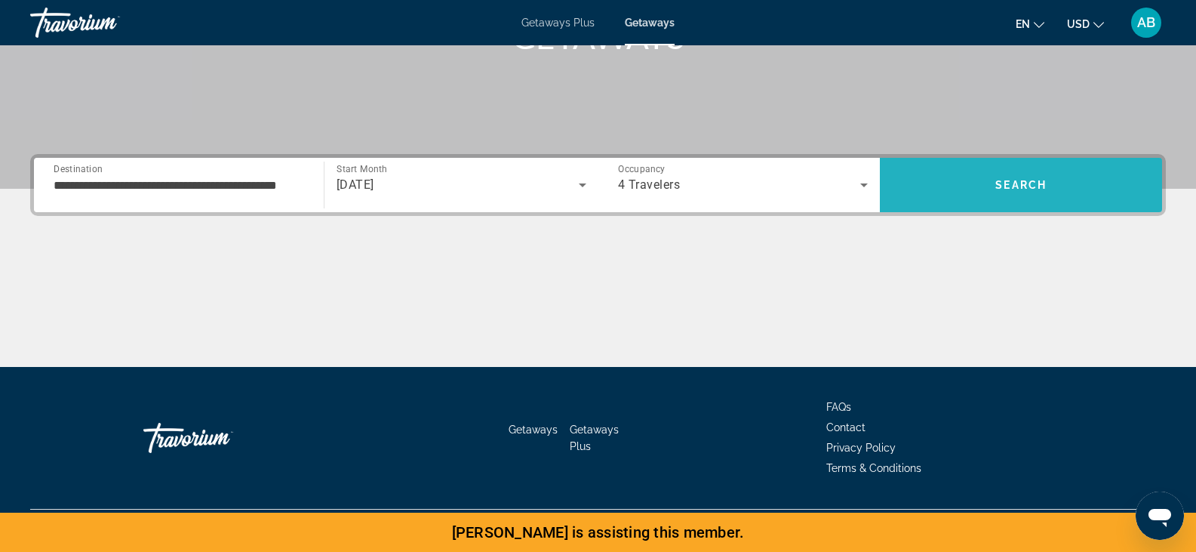
click at [971, 187] on span "Search" at bounding box center [1021, 185] width 282 height 36
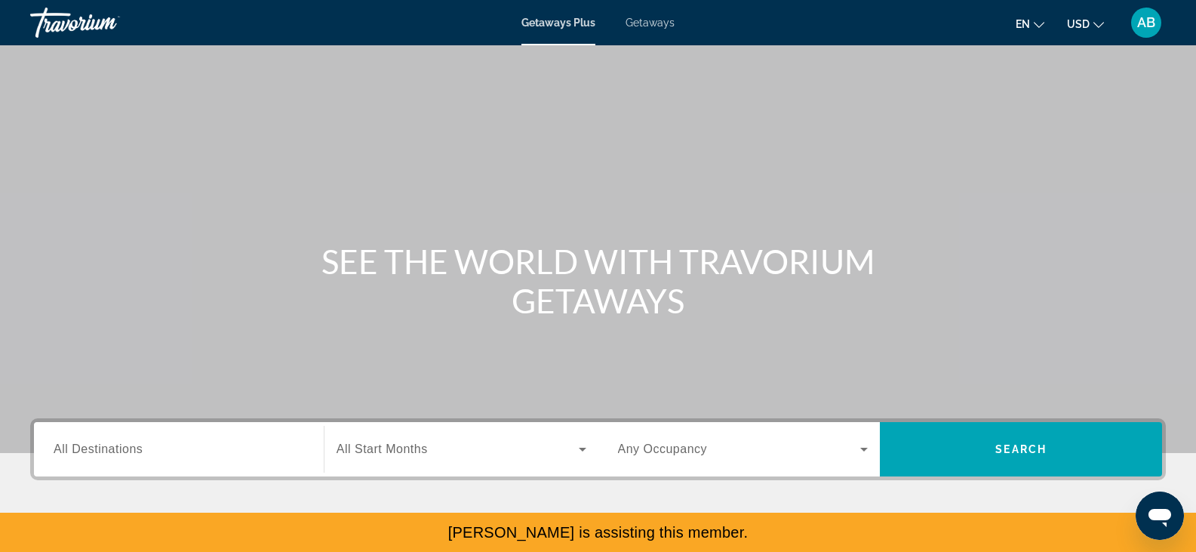
click at [641, 29] on div "Getaways Plus Getaways en English Español Français Italiano Português русский U…" at bounding box center [598, 22] width 1196 height 39
click at [647, 23] on span "Getaways" at bounding box center [650, 23] width 49 height 12
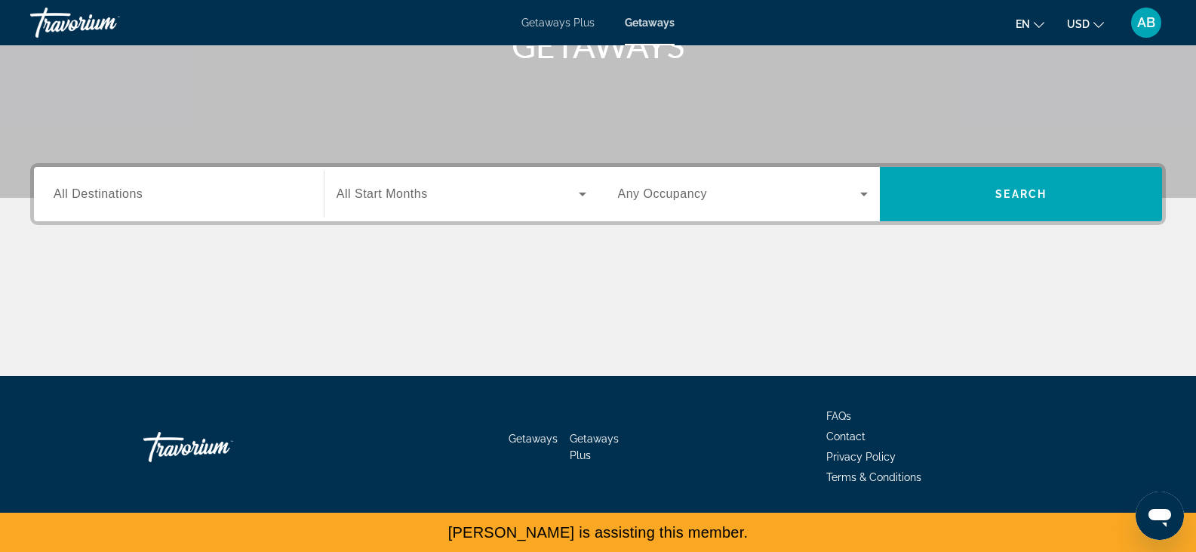
scroll to position [264, 0]
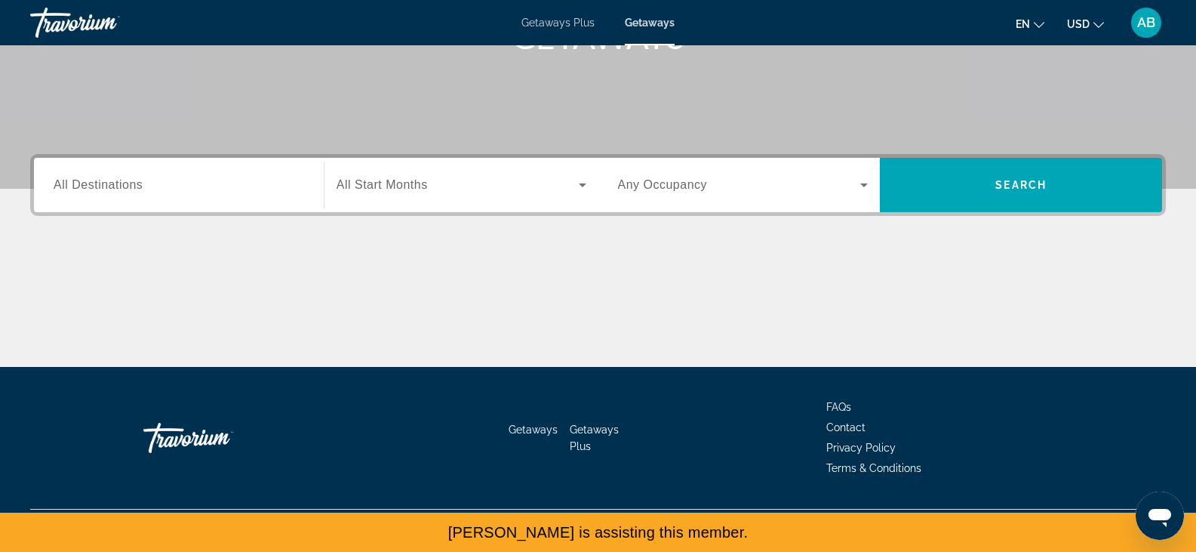
click at [149, 174] on div "Search widget" at bounding box center [179, 185] width 251 height 43
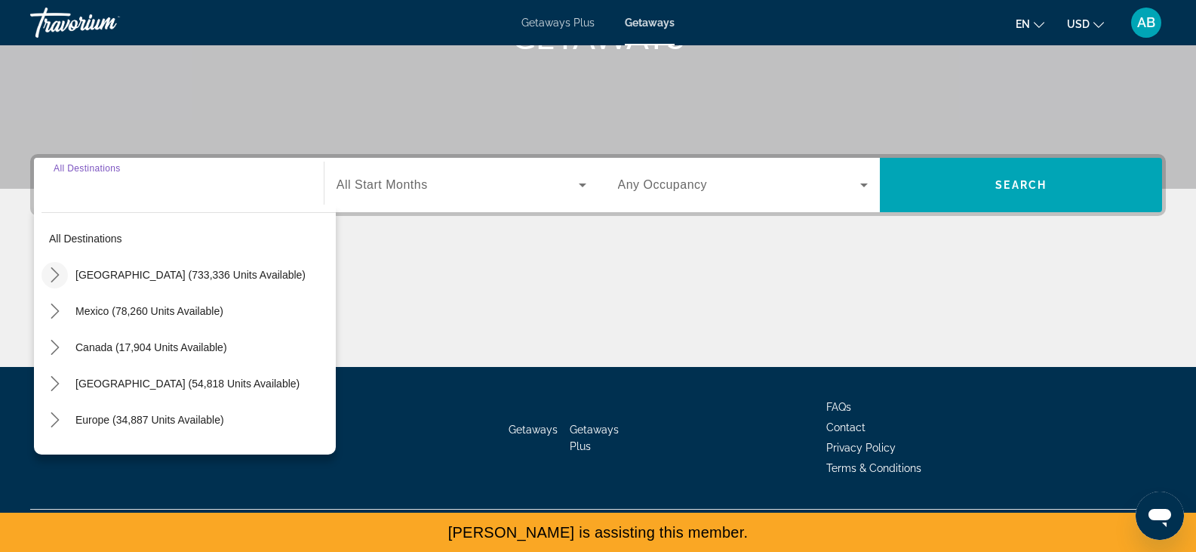
click at [52, 282] on icon "Toggle United States (733,336 units available) submenu" at bounding box center [55, 274] width 8 height 15
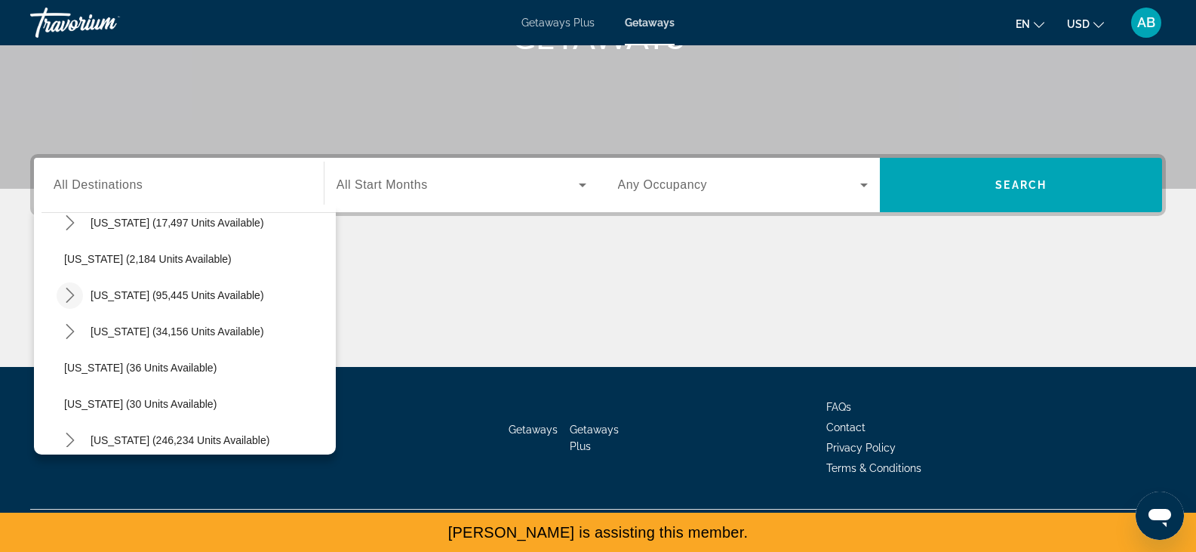
click at [72, 294] on icon "Toggle California (95,445 units available) submenu" at bounding box center [70, 295] width 8 height 15
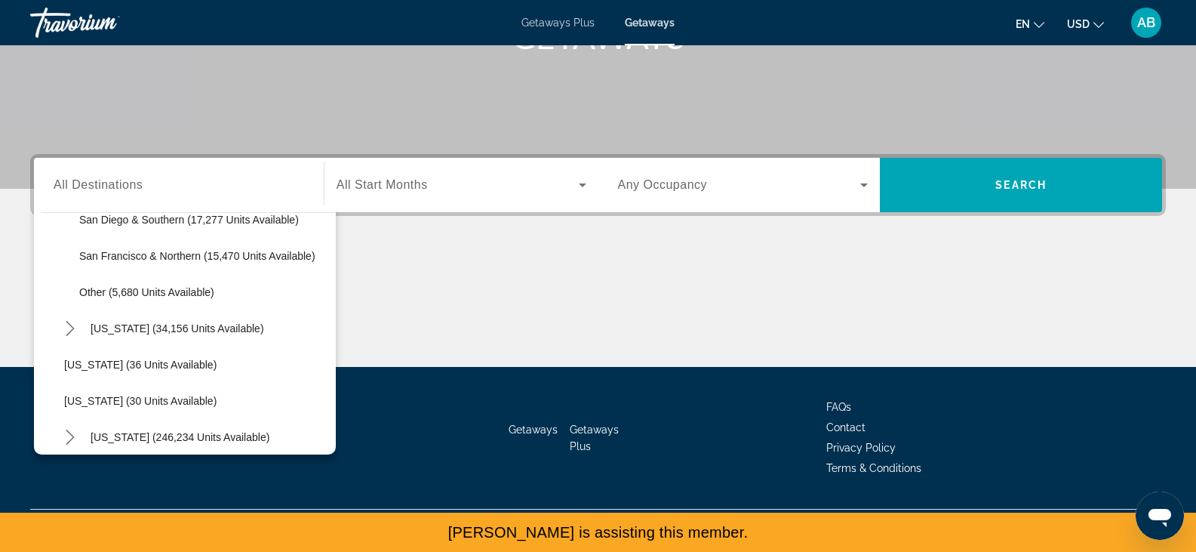
scroll to position [309, 0]
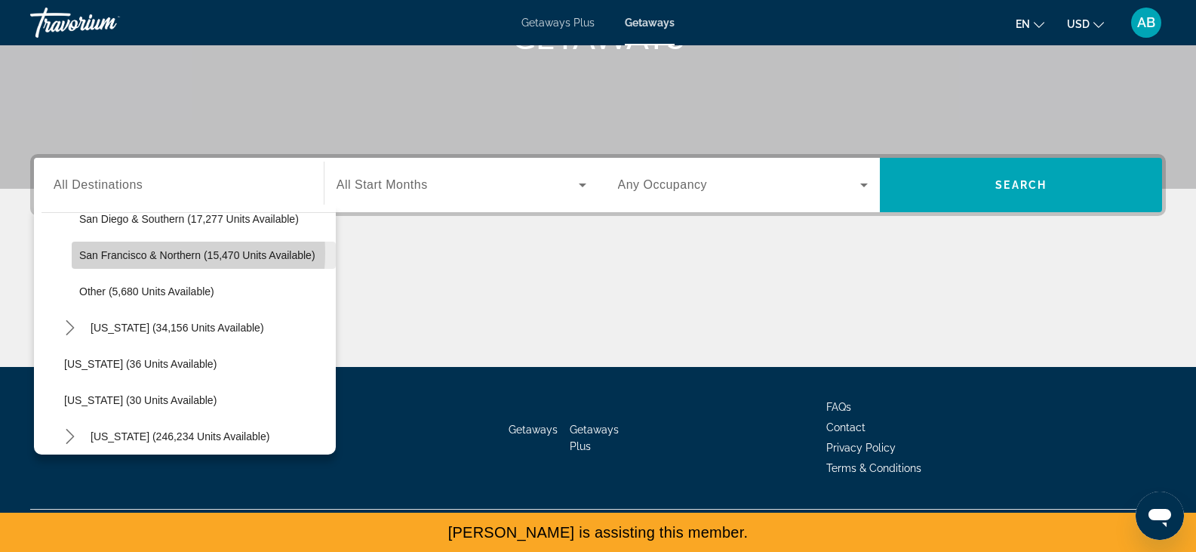
click at [143, 253] on span "San Francisco & Northern (15,470 units available)" at bounding box center [197, 255] width 236 height 12
type input "**********"
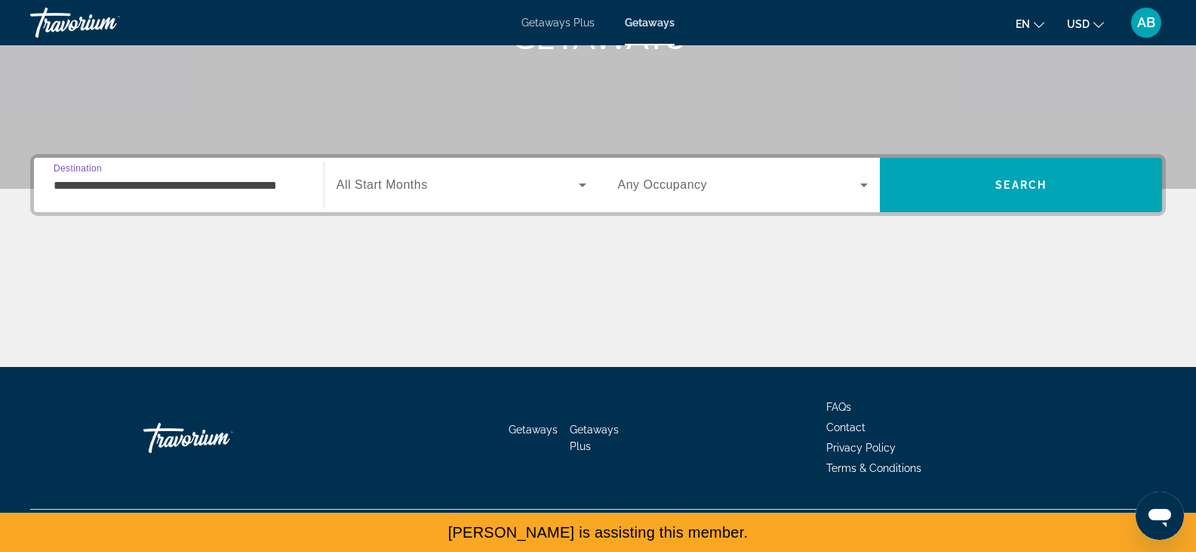
click at [434, 183] on span "Search widget" at bounding box center [458, 185] width 242 height 18
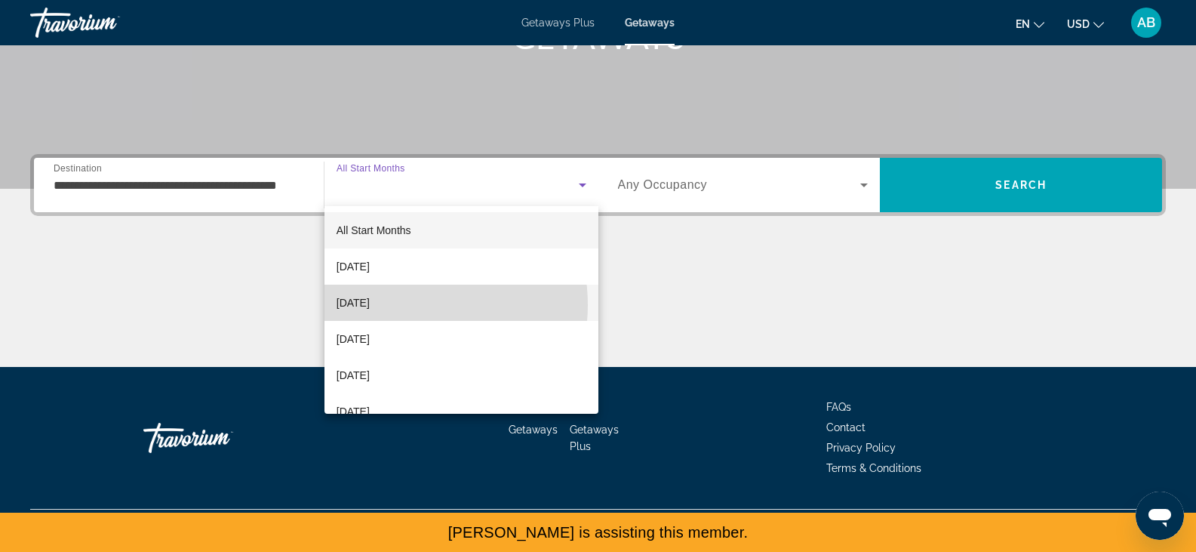
click at [370, 305] on span "[DATE]" at bounding box center [353, 303] width 33 height 18
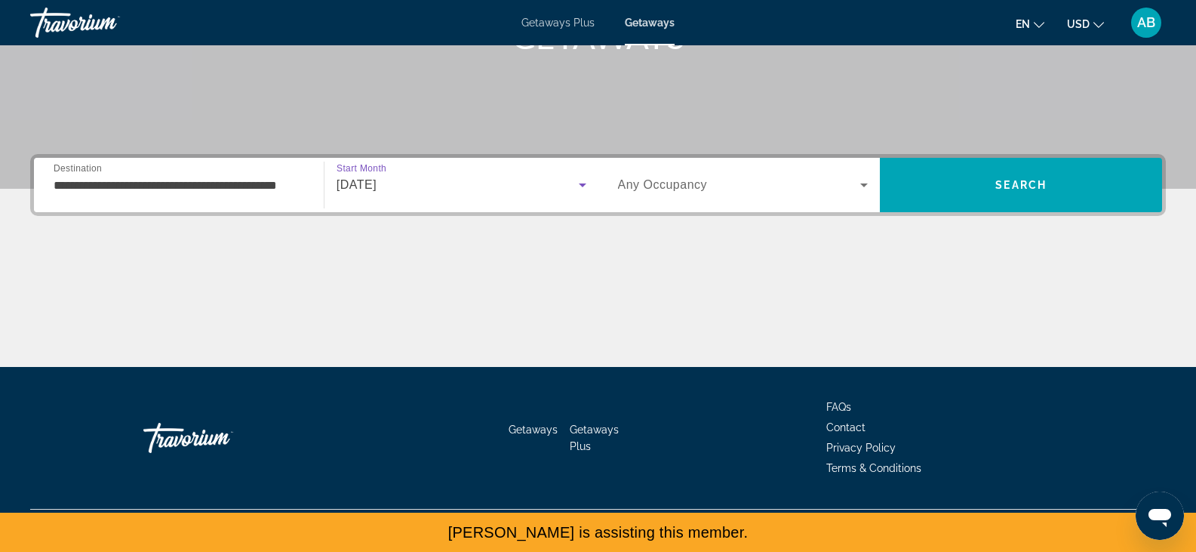
click at [704, 188] on span "Any Occupancy" at bounding box center [663, 184] width 90 height 13
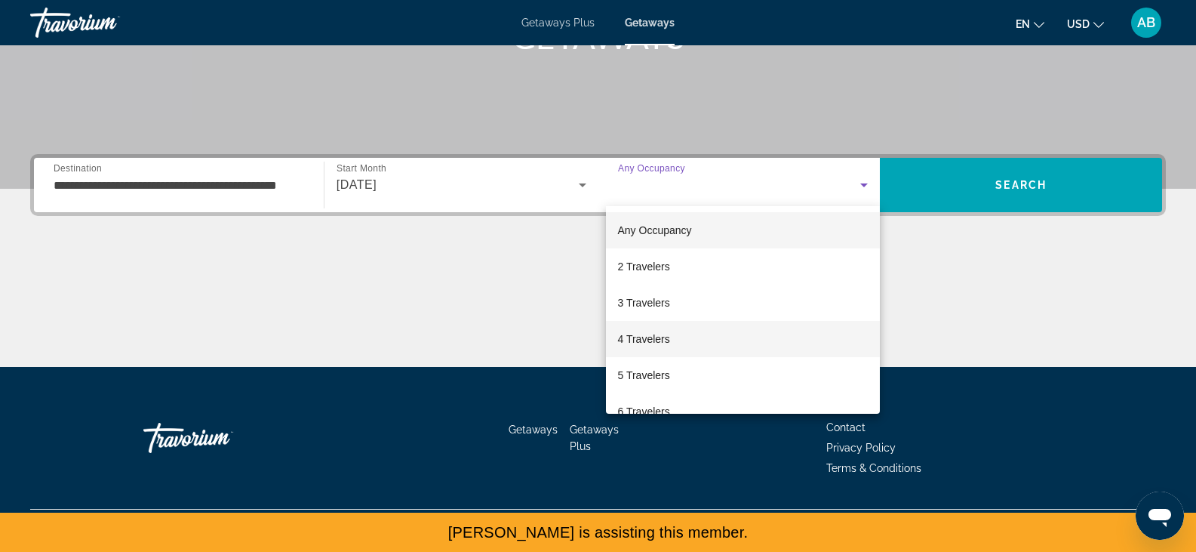
click at [640, 331] on span "4 Travelers" at bounding box center [644, 339] width 52 height 18
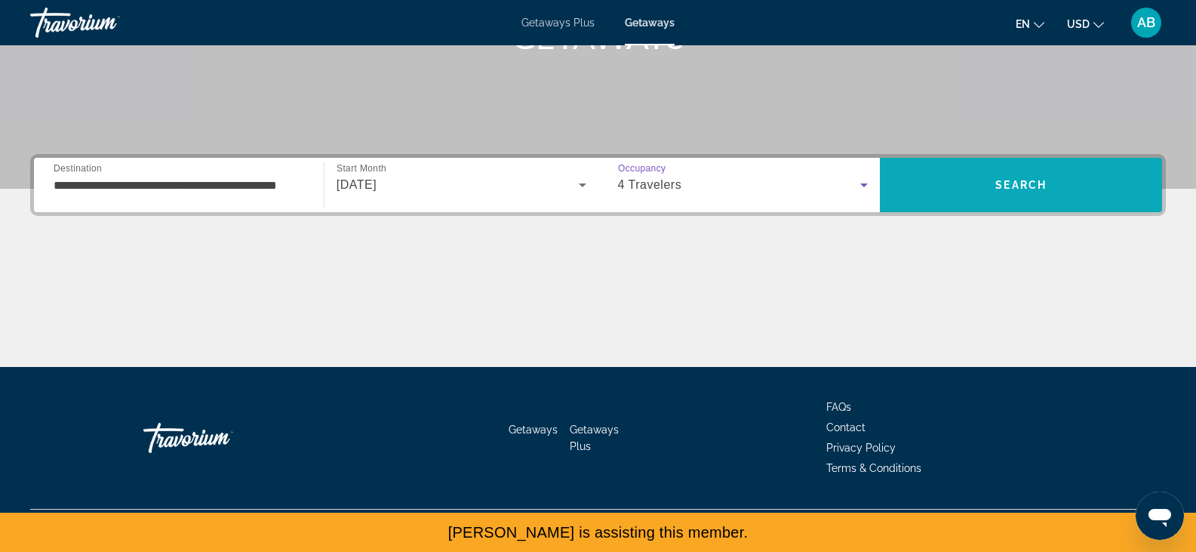
click at [937, 191] on span "Search" at bounding box center [1021, 185] width 282 height 36
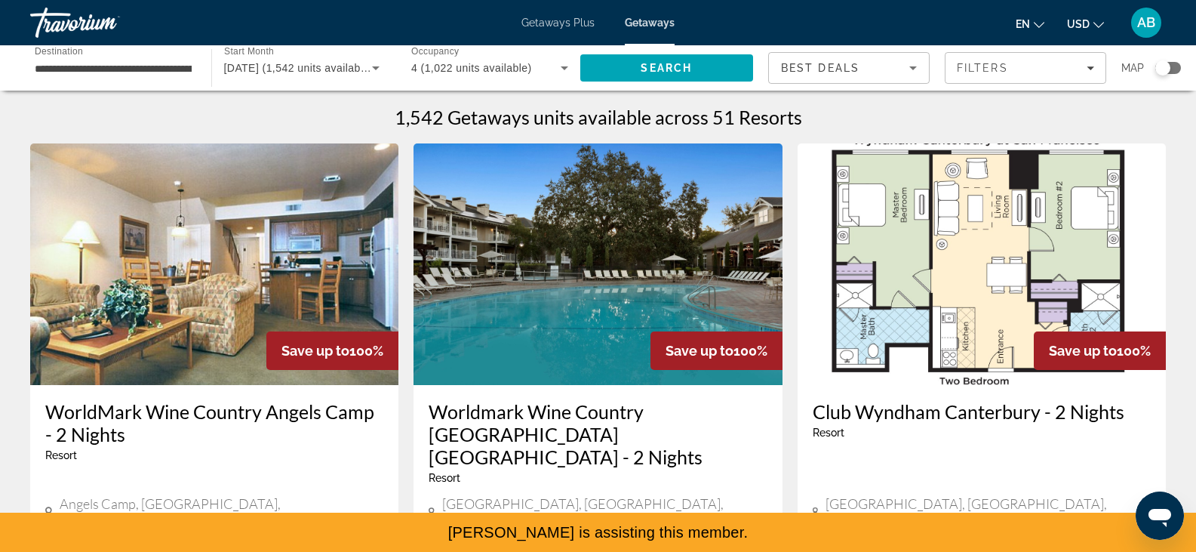
click at [1167, 72] on div "Search widget" at bounding box center [1163, 67] width 15 height 15
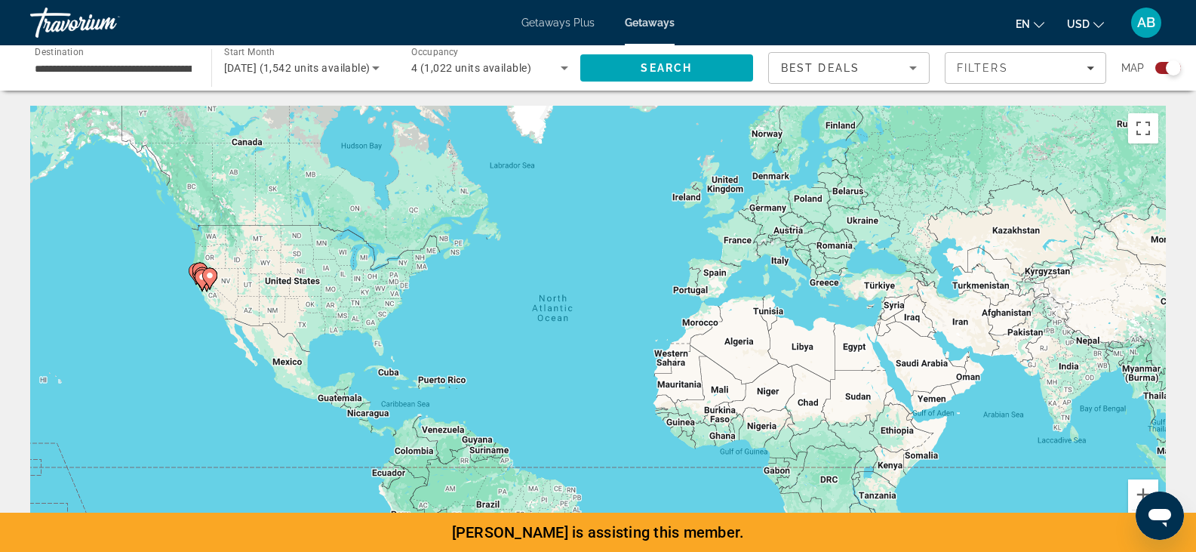
click at [211, 289] on gmp-advanced-marker "Main content" at bounding box center [209, 278] width 15 height 23
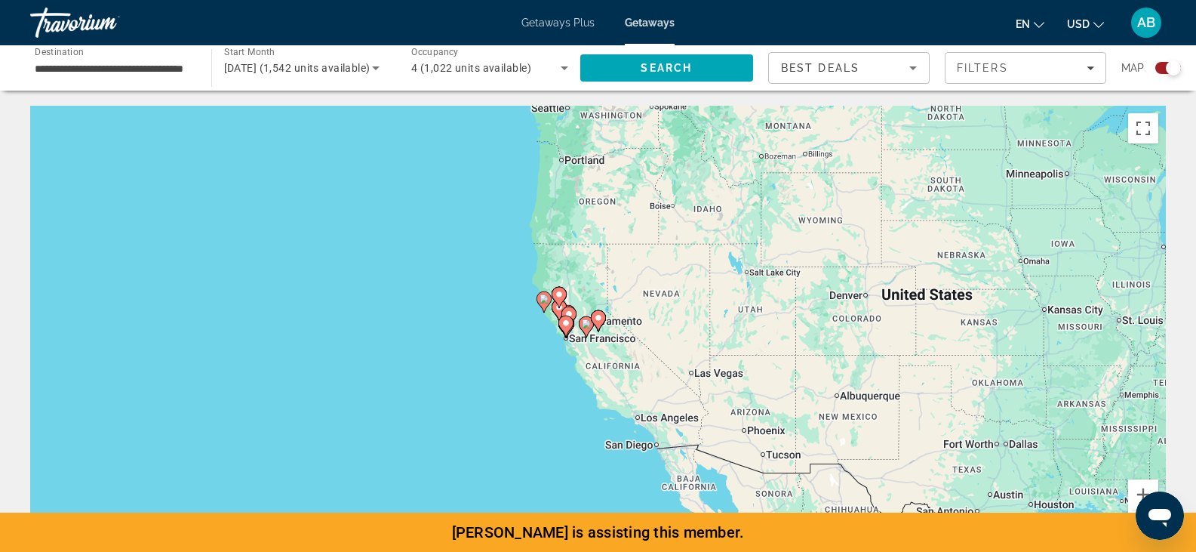
click at [602, 323] on icon "Main content" at bounding box center [598, 321] width 14 height 20
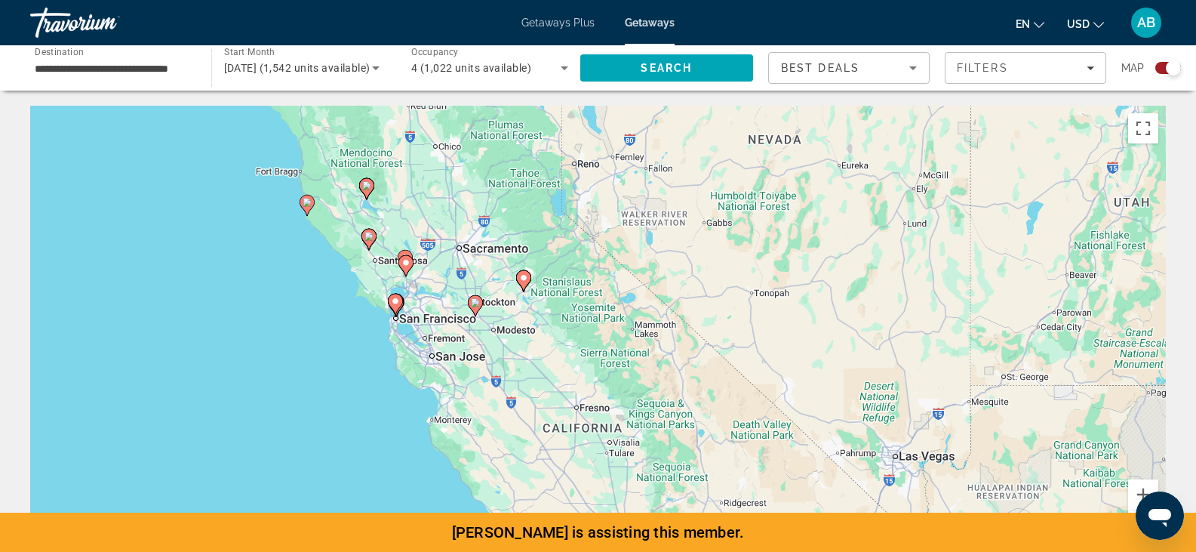
drag, startPoint x: 534, startPoint y: 323, endPoint x: 459, endPoint y: 281, distance: 85.9
click at [459, 281] on div "To activate drag with keyboard, press Alt + Enter. Once in keyboard drag state,…" at bounding box center [598, 332] width 1136 height 453
click at [483, 343] on div "To activate drag with keyboard, press Alt + Enter. Once in keyboard drag state,…" at bounding box center [598, 332] width 1136 height 453
click at [448, 314] on div "To activate drag with keyboard, press Alt + Enter. Once in keyboard drag state,…" at bounding box center [598, 332] width 1136 height 453
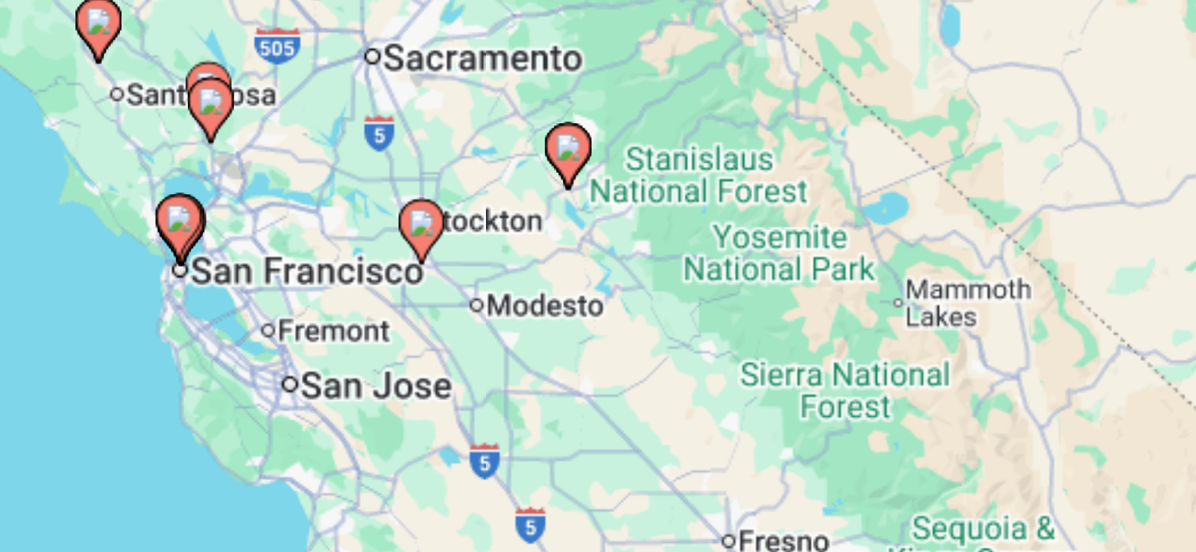
drag, startPoint x: 506, startPoint y: 331, endPoint x: 505, endPoint y: 314, distance: 17.4
click at [505, 314] on div "To activate drag with keyboard, press Alt + Enter. Once in keyboard drag state,…" at bounding box center [598, 332] width 1136 height 453
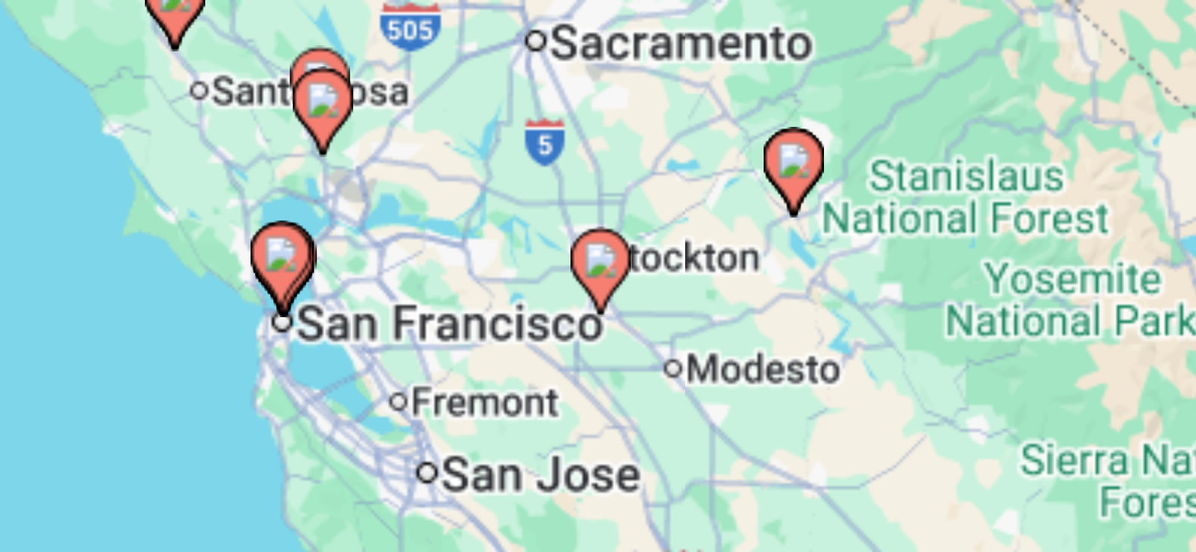
drag, startPoint x: 441, startPoint y: 312, endPoint x: 477, endPoint y: 329, distance: 40.2
click at [477, 329] on div "To activate drag with keyboard, press Alt + Enter. Once in keyboard drag state,…" at bounding box center [598, 332] width 1136 height 453
click at [429, 303] on image "Main content" at bounding box center [426, 301] width 9 height 9
type input "**********"
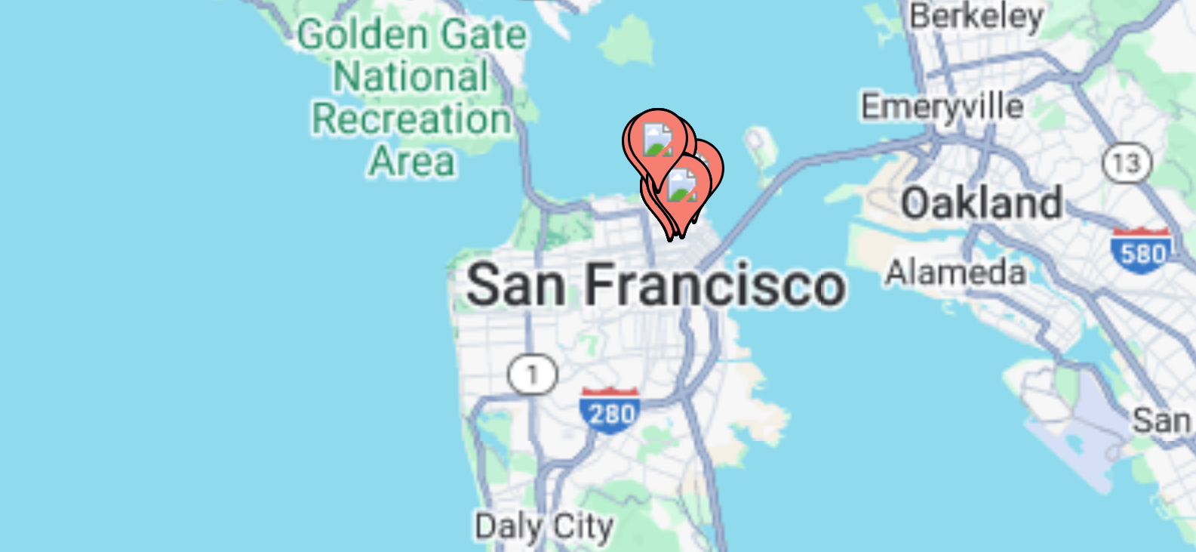
drag, startPoint x: 552, startPoint y: 331, endPoint x: 463, endPoint y: 286, distance: 99.9
click at [463, 286] on div "To activate drag with keyboard, press Alt + Enter. Once in keyboard drag state,…" at bounding box center [598, 332] width 1136 height 453
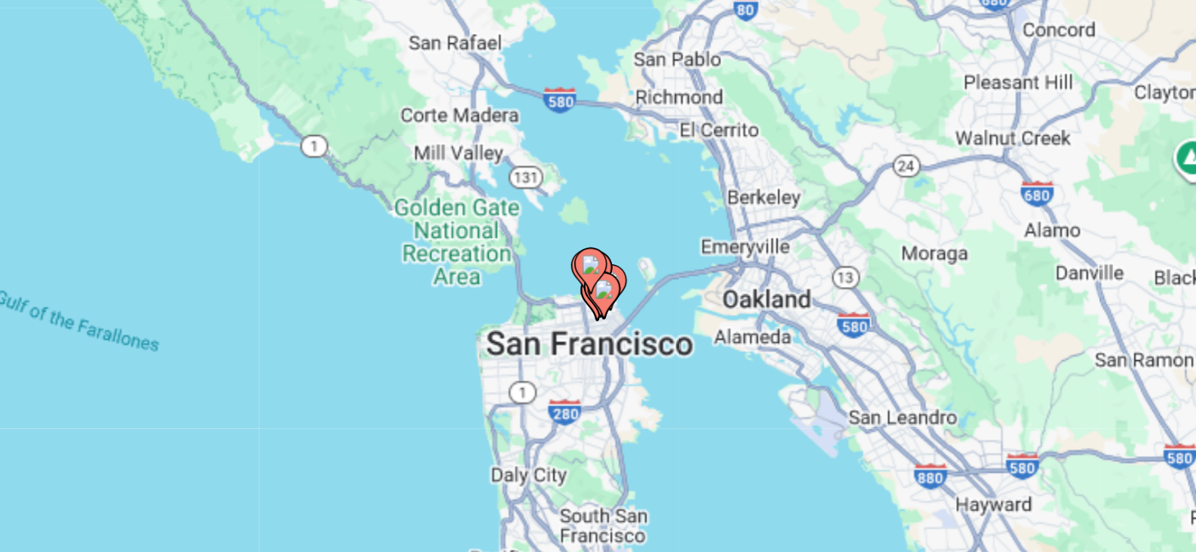
click at [706, 303] on div "To activate drag with keyboard, press Alt + Enter. Once in keyboard drag state,…" at bounding box center [598, 332] width 1136 height 453
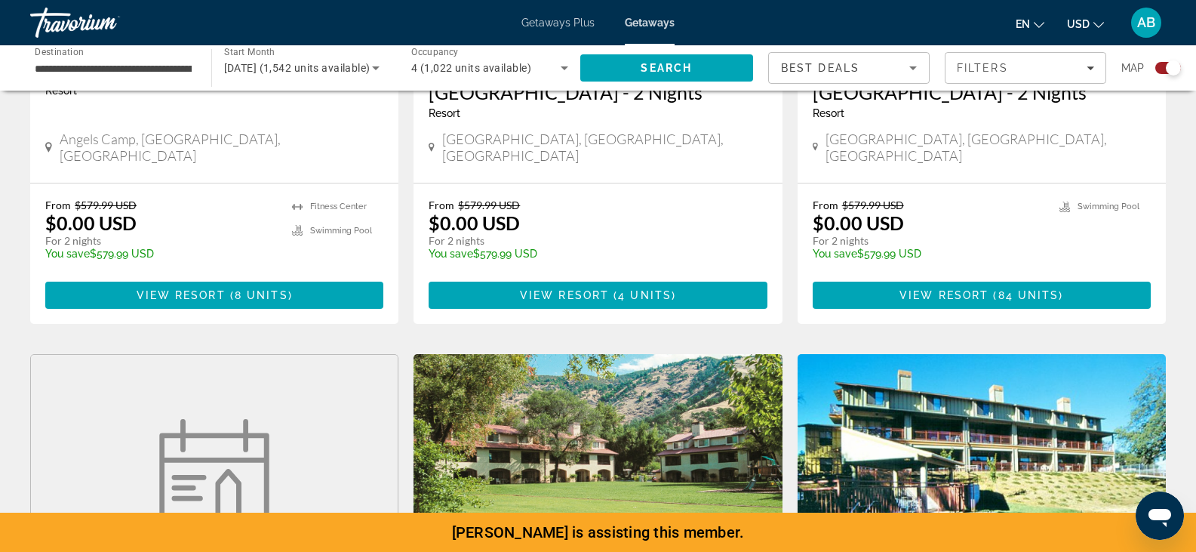
drag, startPoint x: 579, startPoint y: 362, endPoint x: 525, endPoint y: 587, distance: 232.1
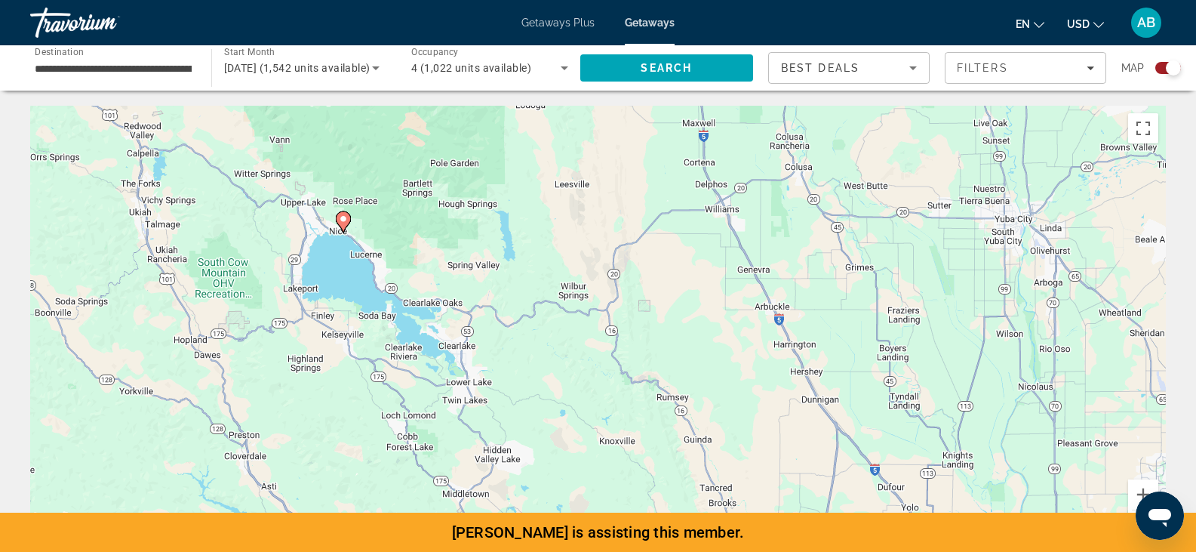
drag, startPoint x: 467, startPoint y: 377, endPoint x: 580, endPoint y: 87, distance: 311.9
click at [525, 322] on div "To activate drag with keyboard, press Alt + Enter. Once in keyboard drag state,…" at bounding box center [598, 332] width 1136 height 453
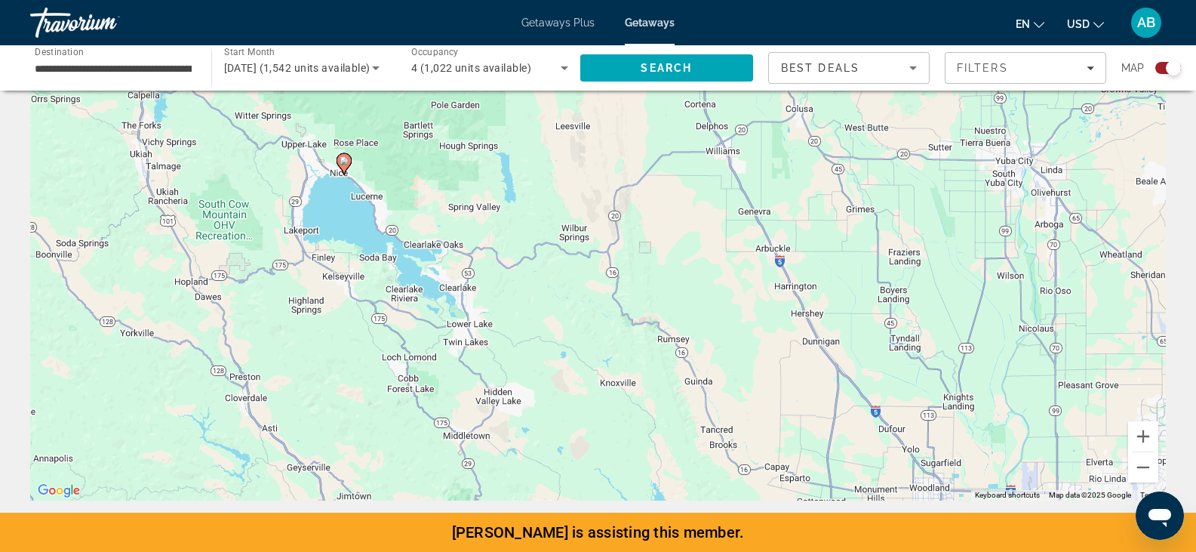
scroll to position [53, 0]
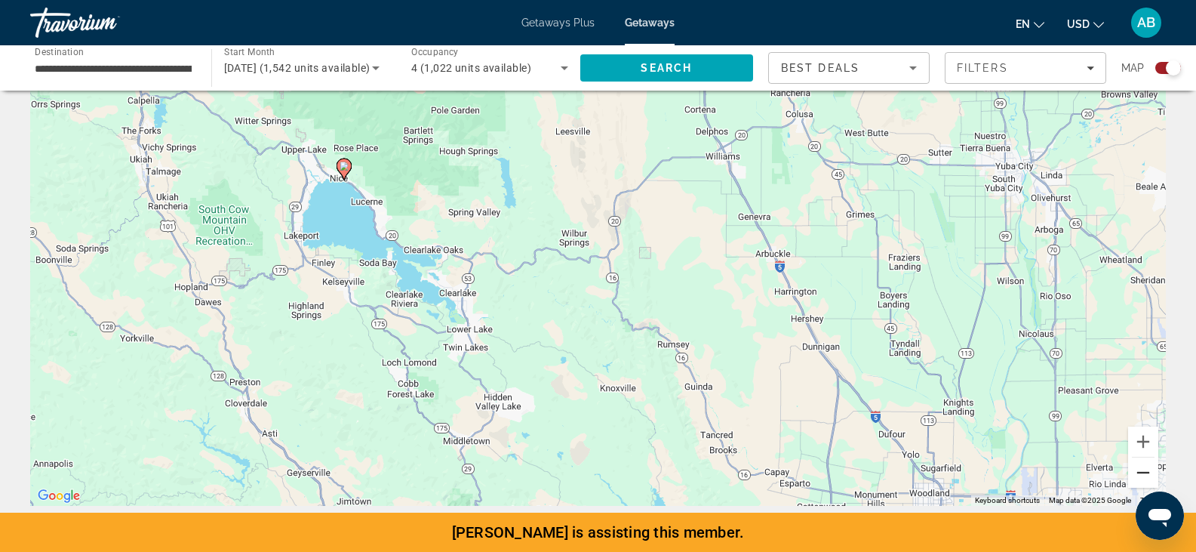
click at [1144, 476] on button "Zoom out" at bounding box center [1143, 472] width 30 height 30
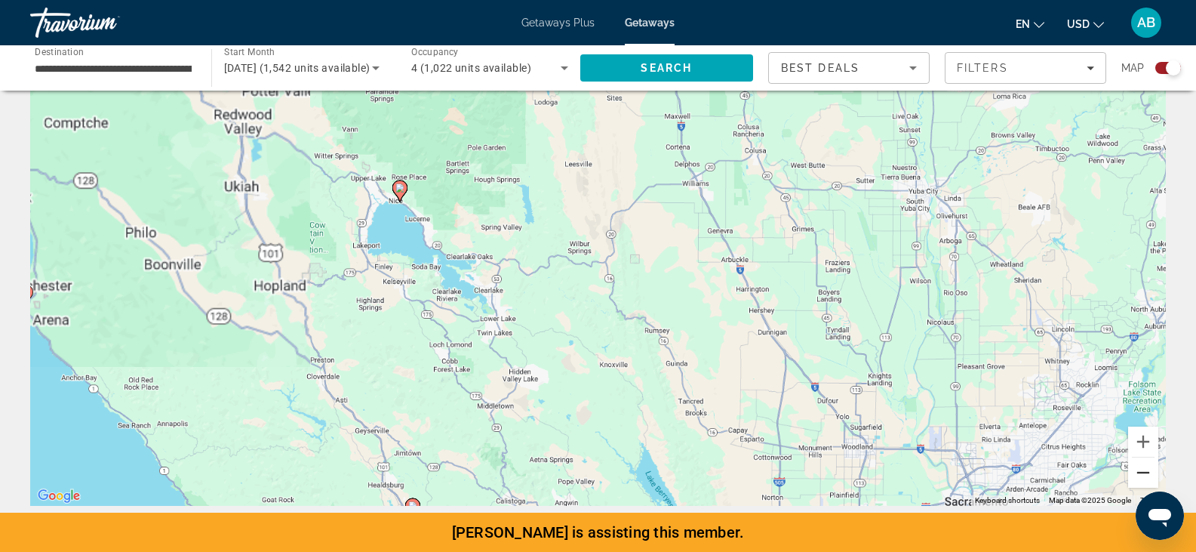
click at [1144, 476] on button "Zoom out" at bounding box center [1143, 472] width 30 height 30
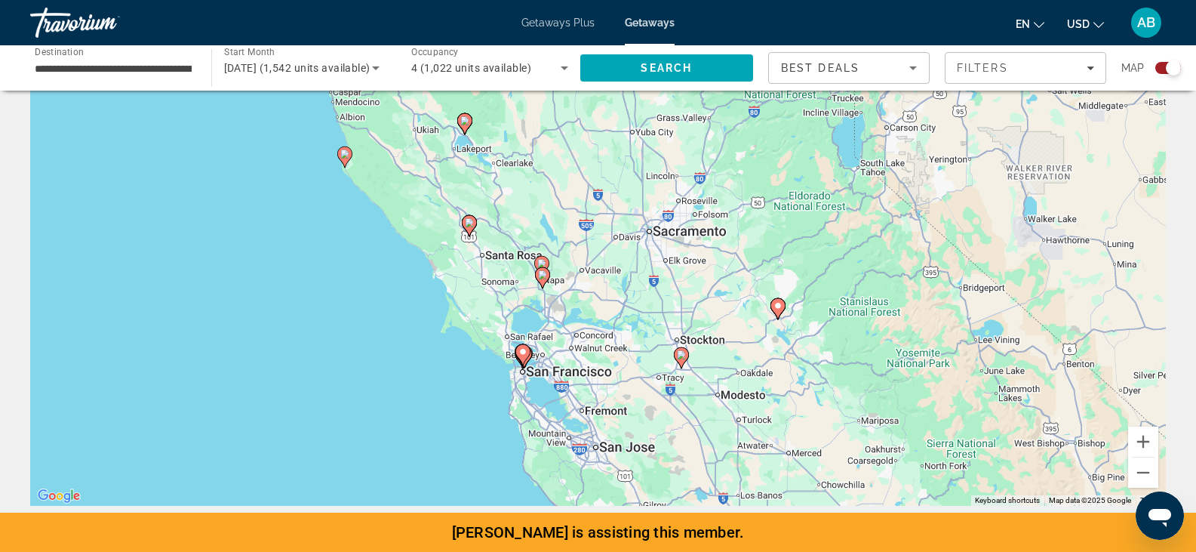
drag, startPoint x: 681, startPoint y: 432, endPoint x: 608, endPoint y: 310, distance: 141.9
click at [608, 310] on div "To activate drag with keyboard, press Alt + Enter. Once in keyboard drag state,…" at bounding box center [598, 279] width 1136 height 453
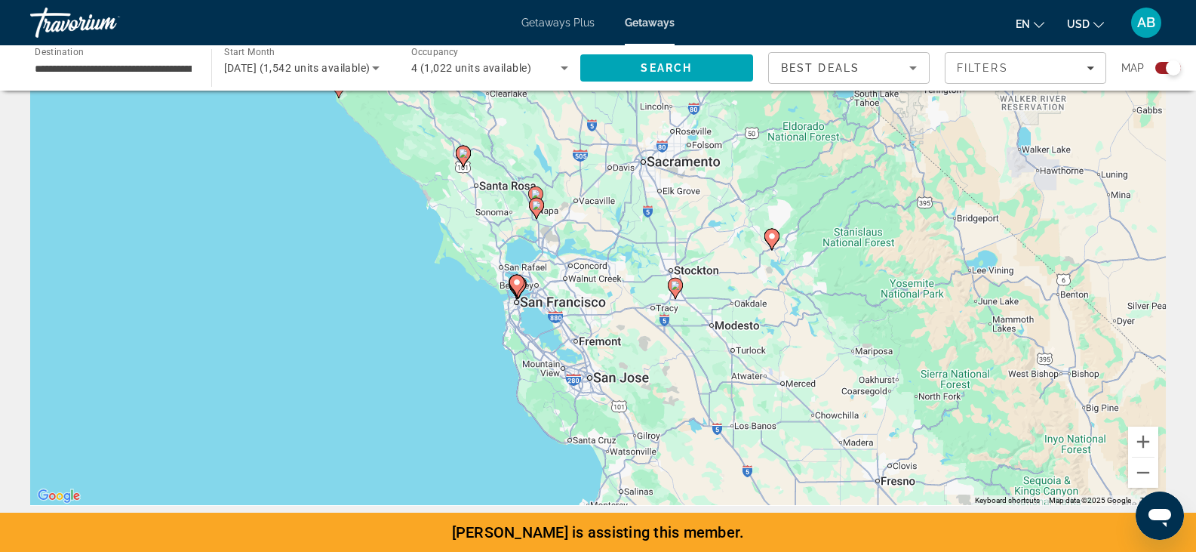
drag, startPoint x: 611, startPoint y: 359, endPoint x: 603, endPoint y: 281, distance: 78.9
click at [603, 281] on div "To activate drag with keyboard, press Alt + Enter. Once in keyboard drag state,…" at bounding box center [598, 279] width 1136 height 453
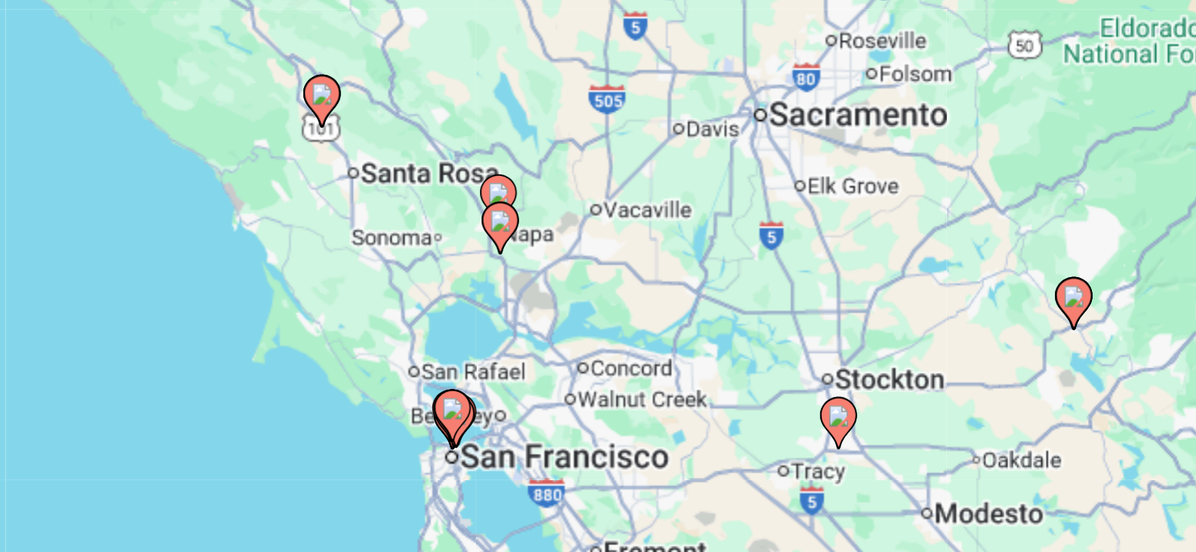
drag, startPoint x: 527, startPoint y: 217, endPoint x: 551, endPoint y: 273, distance: 61.5
click at [551, 273] on div "To activate drag with keyboard, press Alt + Enter. Once in keyboard drag state,…" at bounding box center [598, 279] width 1136 height 453
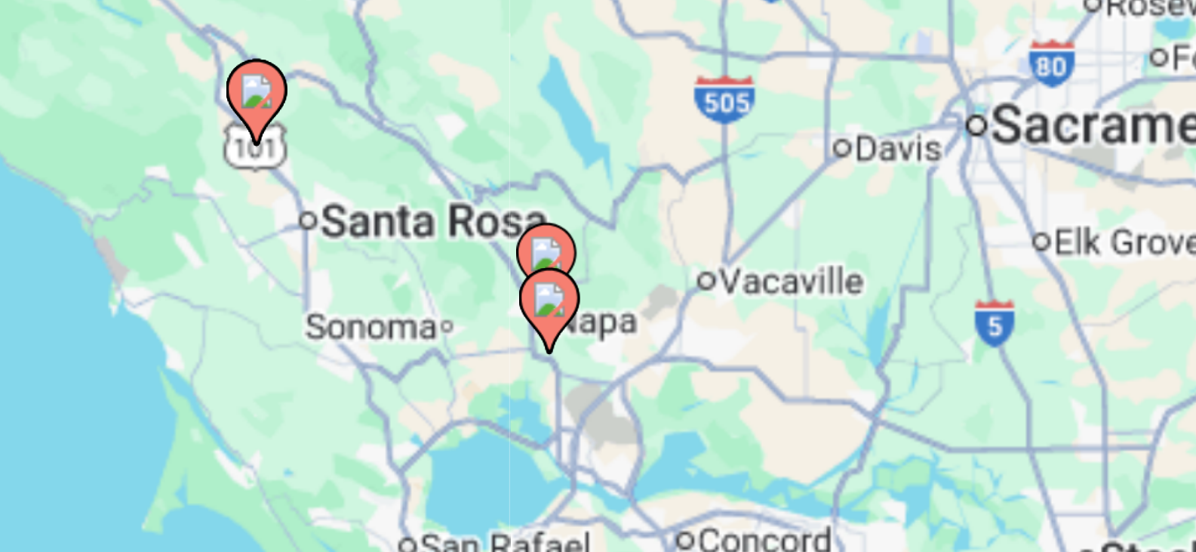
drag, startPoint x: 583, startPoint y: 275, endPoint x: 593, endPoint y: 303, distance: 30.3
click at [593, 303] on div "To activate drag with keyboard, press Alt + Enter. Once in keyboard drag state,…" at bounding box center [598, 279] width 1136 height 453
click at [592, 298] on div "To activate drag with keyboard, press Alt + Enter. Once in keyboard drag state,…" at bounding box center [598, 279] width 1136 height 453
click at [577, 289] on gmp-advanced-marker "Main content" at bounding box center [570, 286] width 15 height 23
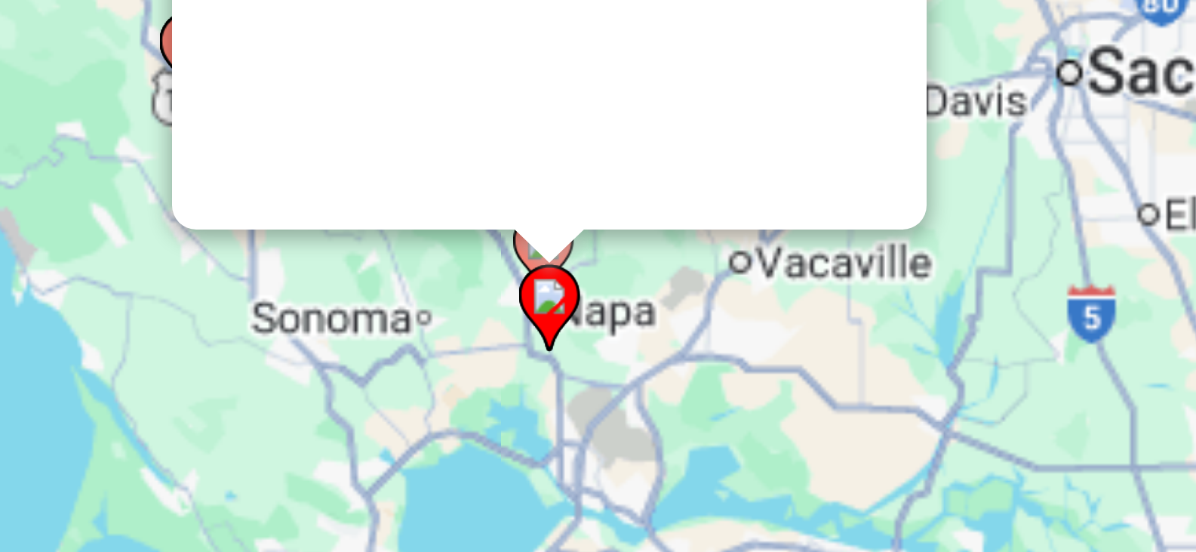
scroll to position [0, 0]
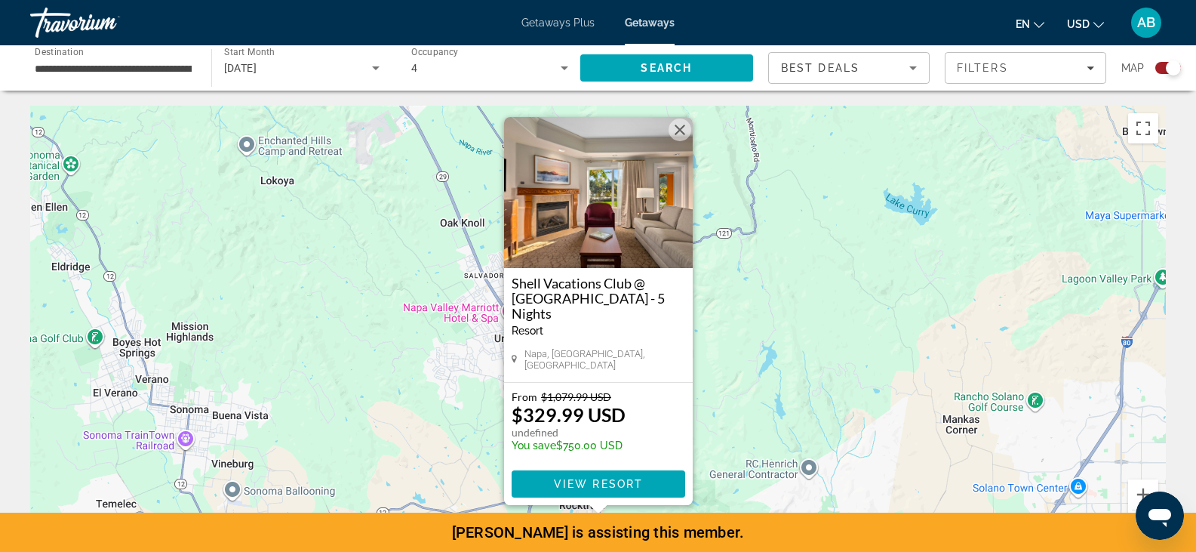
click at [906, 340] on div "To activate drag with keyboard, press Alt + Enter. Once in keyboard drag state,…" at bounding box center [598, 332] width 1136 height 453
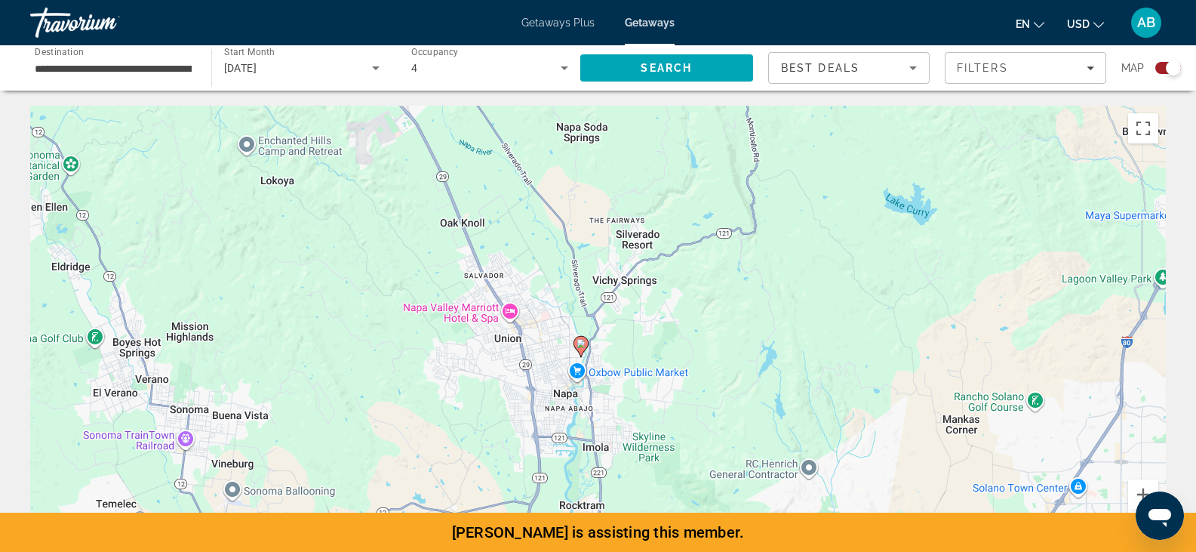
click at [584, 346] on image "Main content" at bounding box center [581, 343] width 9 height 9
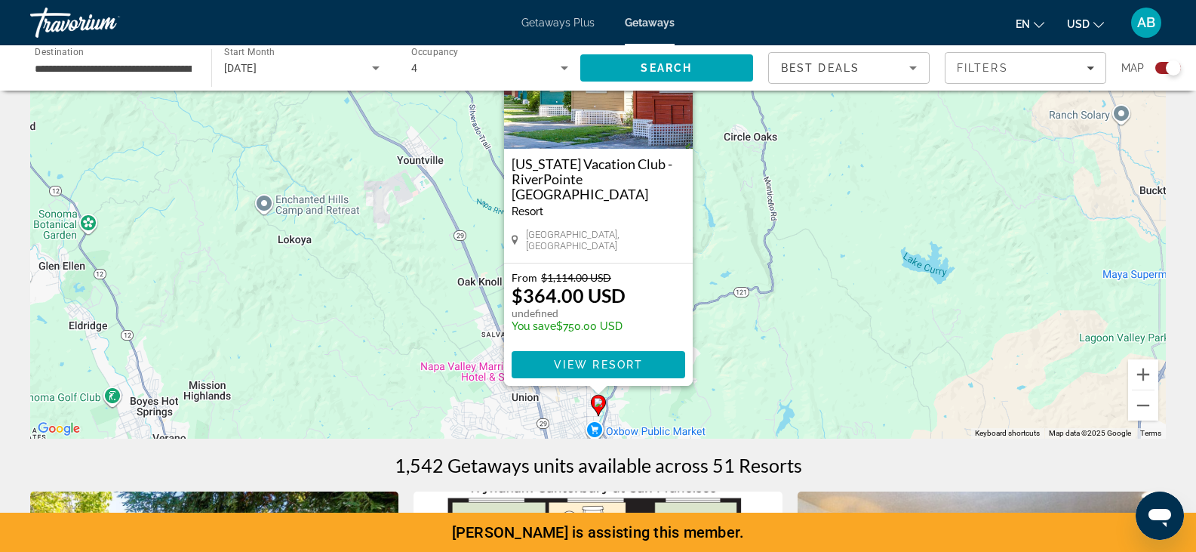
scroll to position [121, 0]
click at [981, 320] on div "To activate drag with keyboard, press Alt + Enter. Once in keyboard drag state,…" at bounding box center [598, 211] width 1136 height 453
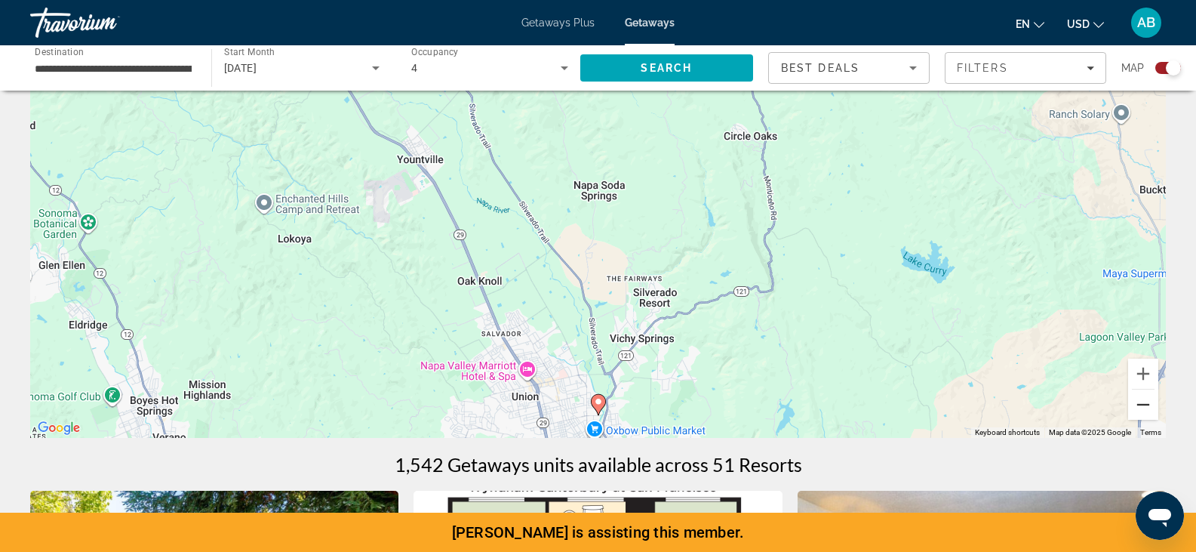
click at [1145, 402] on button "Zoom out" at bounding box center [1143, 404] width 30 height 30
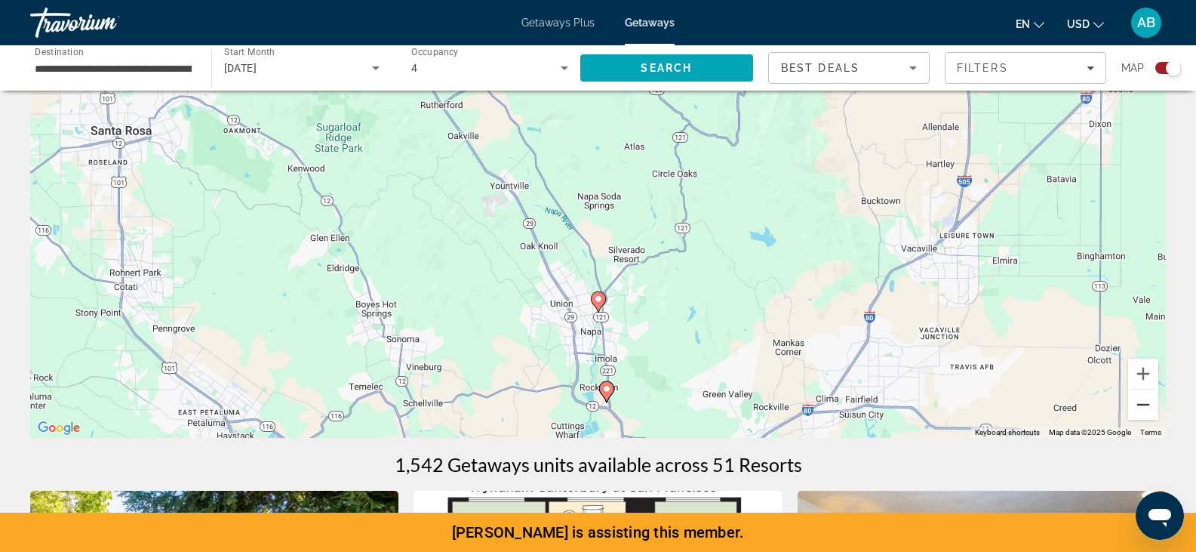
click at [1145, 411] on button "Zoom out" at bounding box center [1143, 404] width 30 height 30
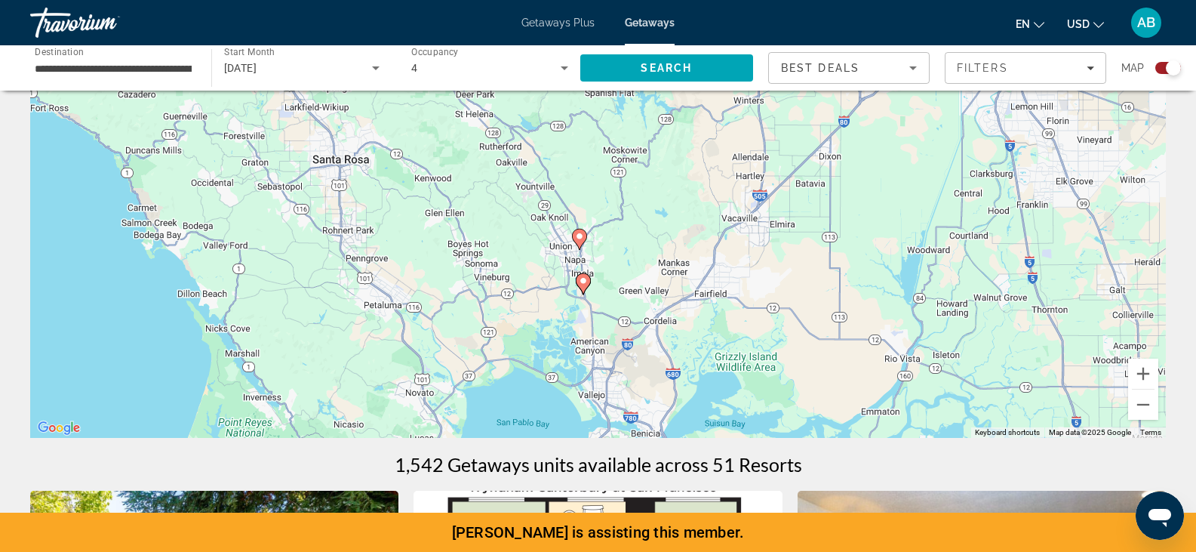
drag, startPoint x: 570, startPoint y: 345, endPoint x: 517, endPoint y: 303, distance: 67.2
click at [517, 303] on div "To activate drag with keyboard, press Alt + Enter. Once in keyboard drag state,…" at bounding box center [598, 211] width 1136 height 453
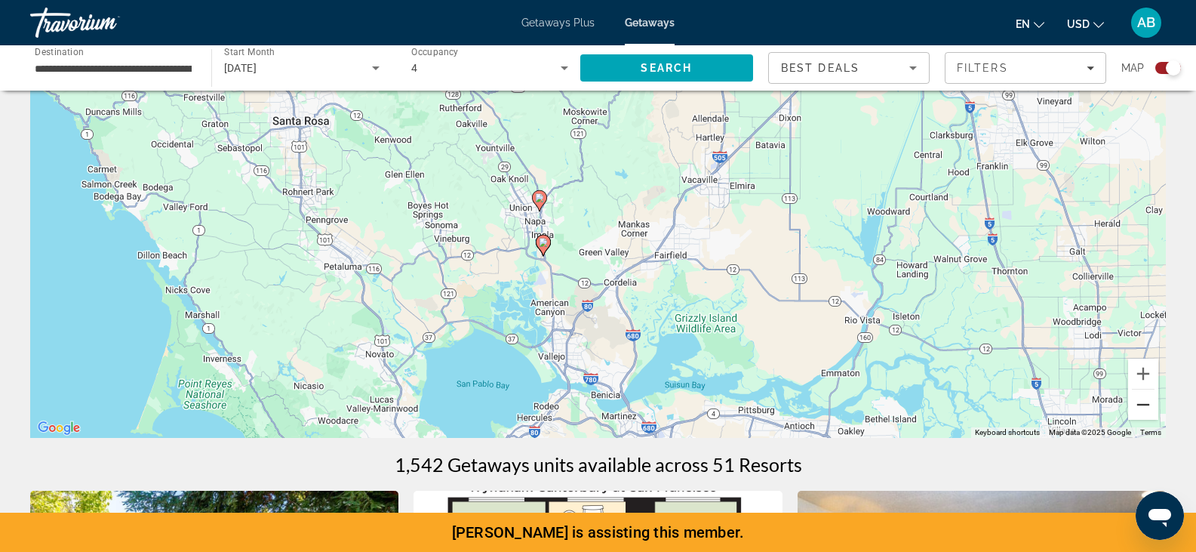
click at [1152, 414] on button "Zoom out" at bounding box center [1143, 404] width 30 height 30
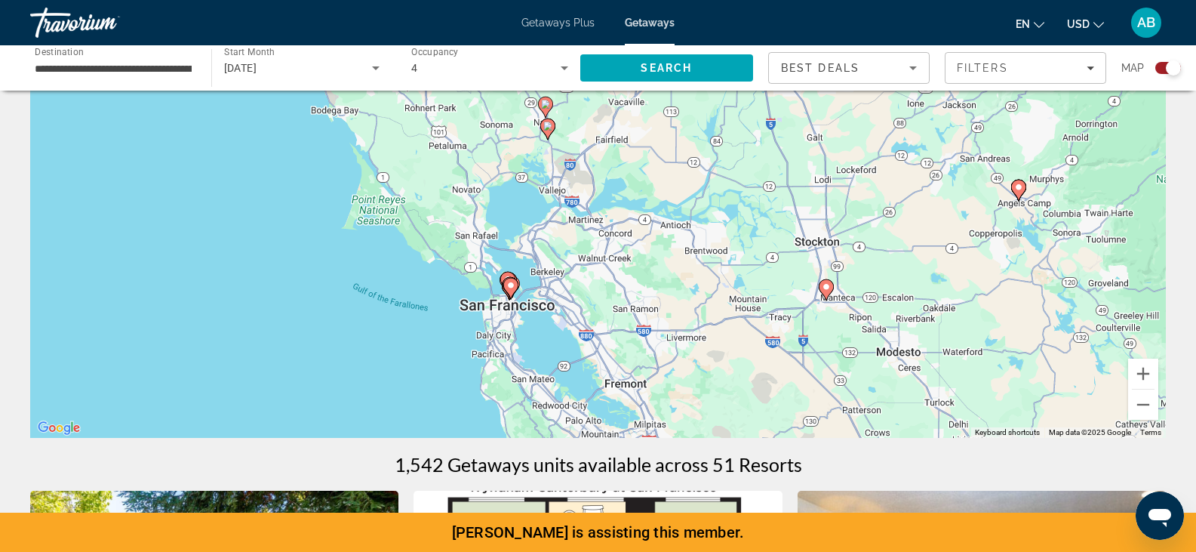
drag, startPoint x: 492, startPoint y: 365, endPoint x: 464, endPoint y: 263, distance: 104.9
click at [464, 263] on div "To activate drag with keyboard, press Alt + Enter. Once in keyboard drag state,…" at bounding box center [598, 211] width 1136 height 453
click at [482, 298] on div "To activate drag with keyboard, press Alt + Enter. Once in keyboard drag state,…" at bounding box center [598, 211] width 1136 height 453
click at [523, 297] on div "To activate drag with keyboard, press Alt + Enter. Once in keyboard drag state,…" at bounding box center [598, 211] width 1136 height 453
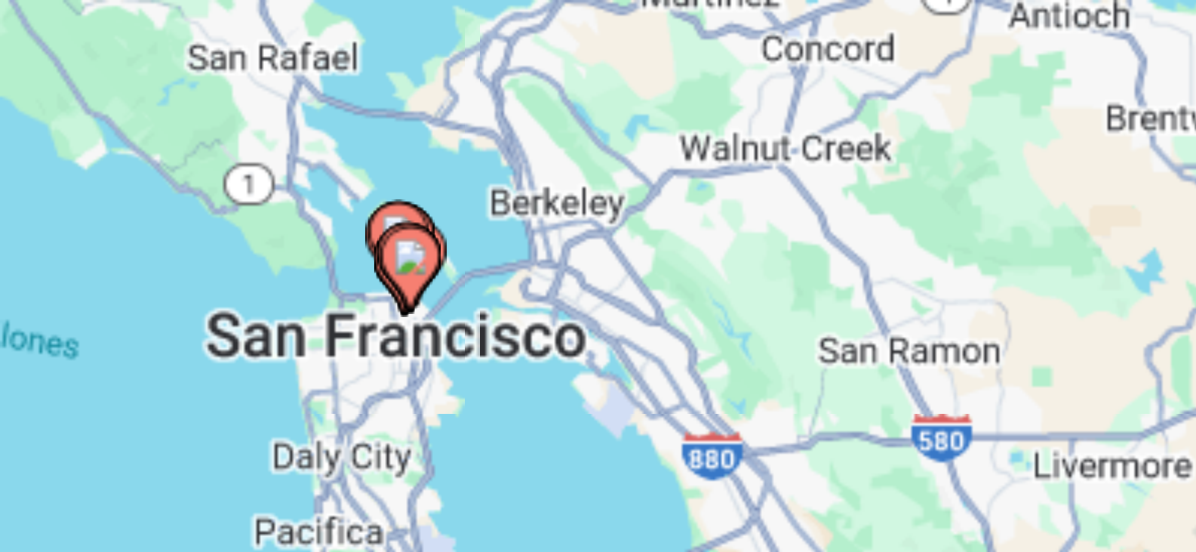
click at [519, 296] on gmp-advanced-marker "Main content" at bounding box center [512, 287] width 15 height 23
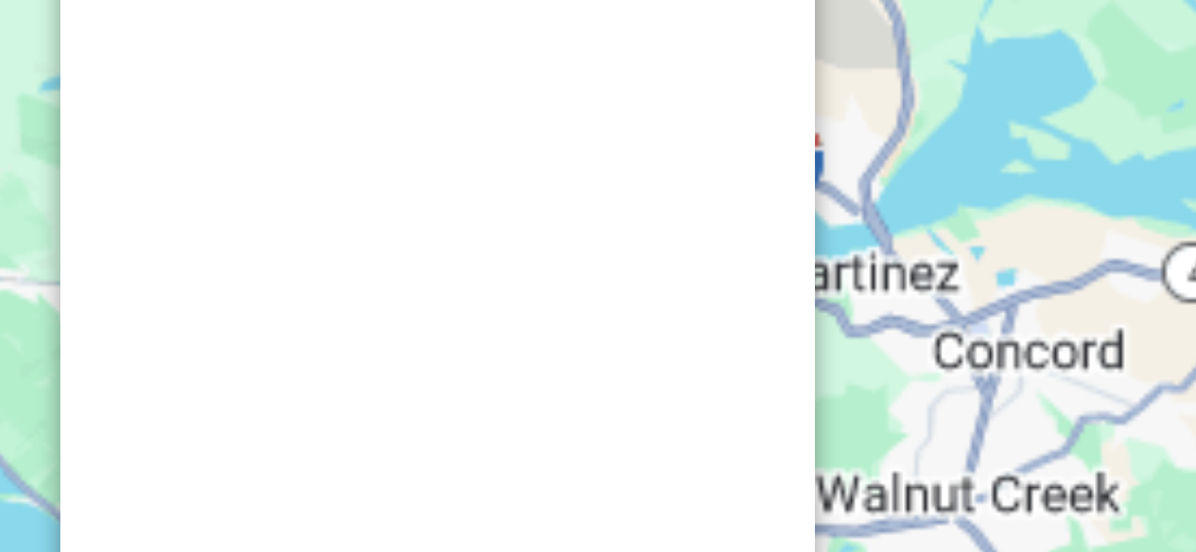
scroll to position [0, 0]
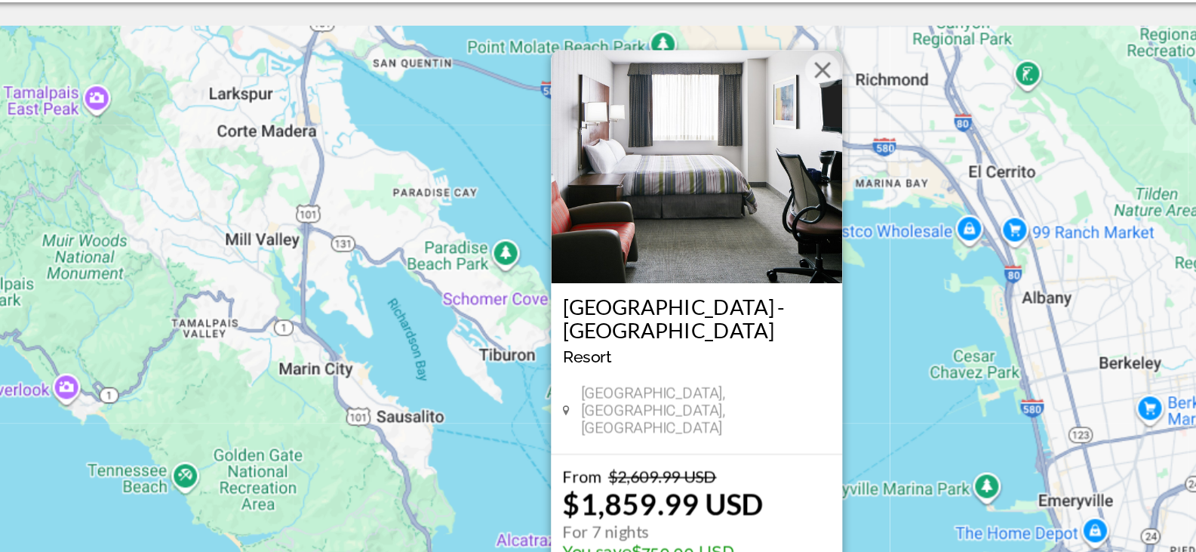
click at [472, 347] on div "To activate drag with keyboard, press Alt + Enter. Once in keyboard drag state,…" at bounding box center [598, 332] width 1136 height 453
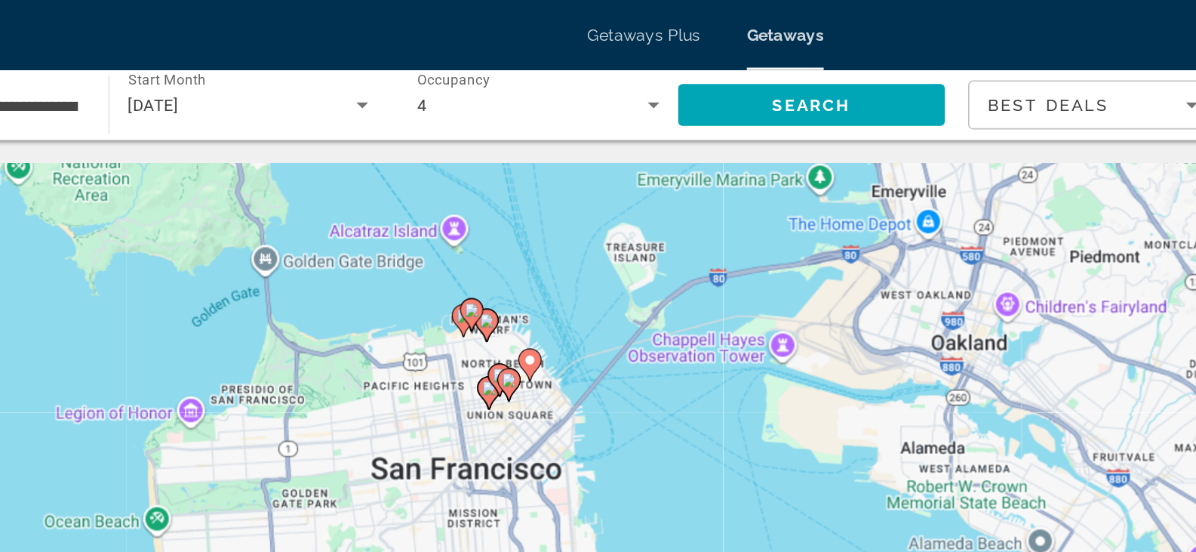
drag, startPoint x: 536, startPoint y: 231, endPoint x: 421, endPoint y: -60, distance: 312.4
click at [421, 0] on html "**********" at bounding box center [598, 276] width 1196 height 552
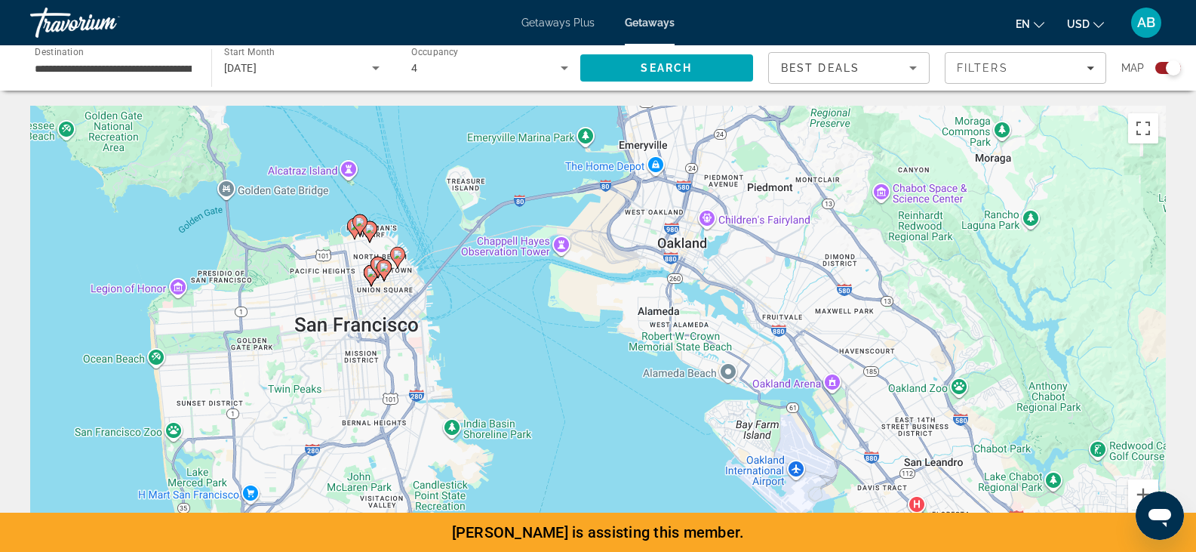
drag, startPoint x: 504, startPoint y: 399, endPoint x: 420, endPoint y: 417, distance: 85.9
click at [420, 417] on div "To activate drag with keyboard, press Alt + Enter. Once in keyboard drag state,…" at bounding box center [598, 332] width 1136 height 453
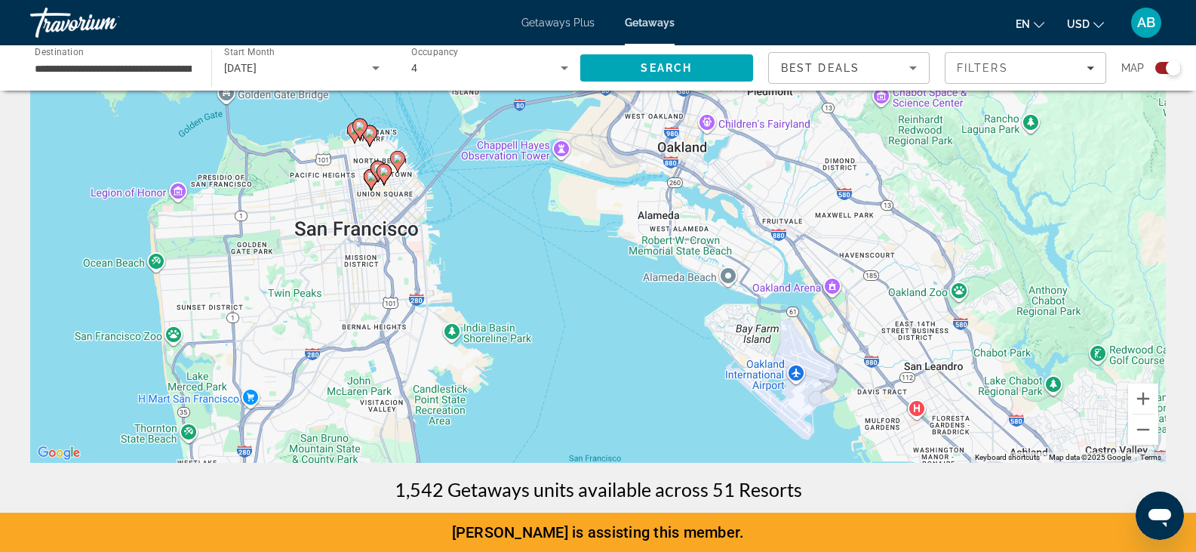
scroll to position [97, 0]
click at [1153, 436] on button "Zoom out" at bounding box center [1143, 428] width 30 height 30
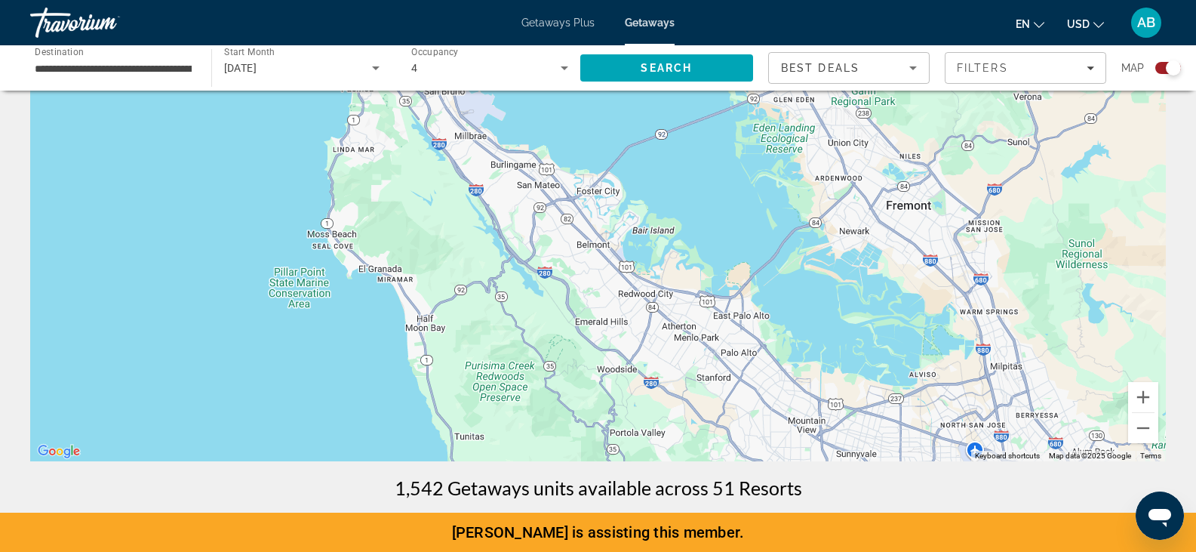
drag, startPoint x: 633, startPoint y: 263, endPoint x: 590, endPoint y: -63, distance: 329.0
click at [590, 0] on html "**********" at bounding box center [598, 179] width 1196 height 552
click at [1146, 432] on button "Zoom out" at bounding box center [1143, 428] width 30 height 30
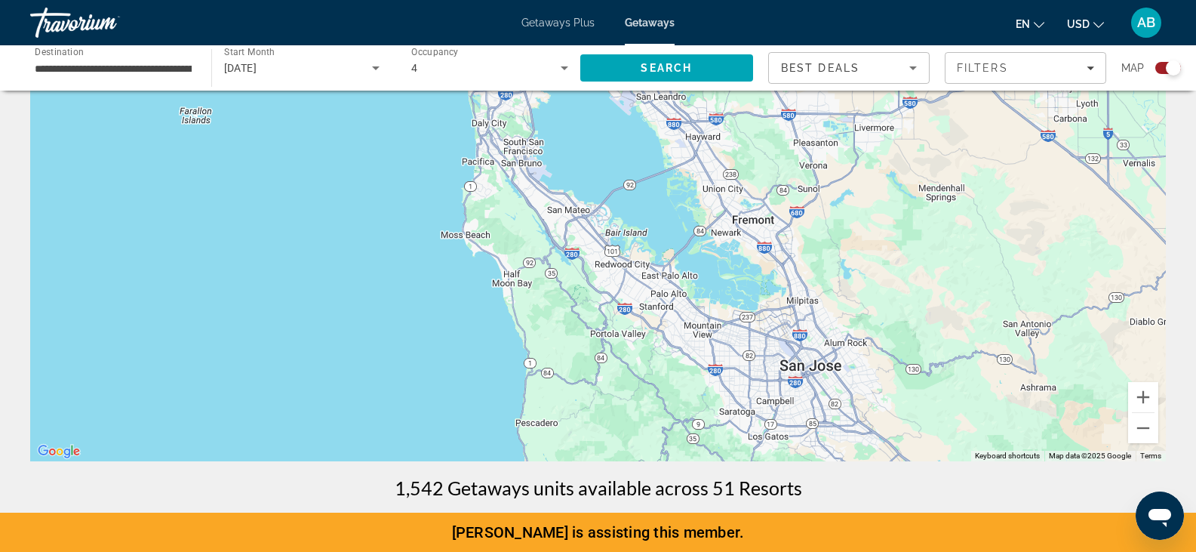
click at [667, 343] on div "To activate drag with keyboard, press Alt + Enter. Once in keyboard drag state,…" at bounding box center [598, 234] width 1136 height 453
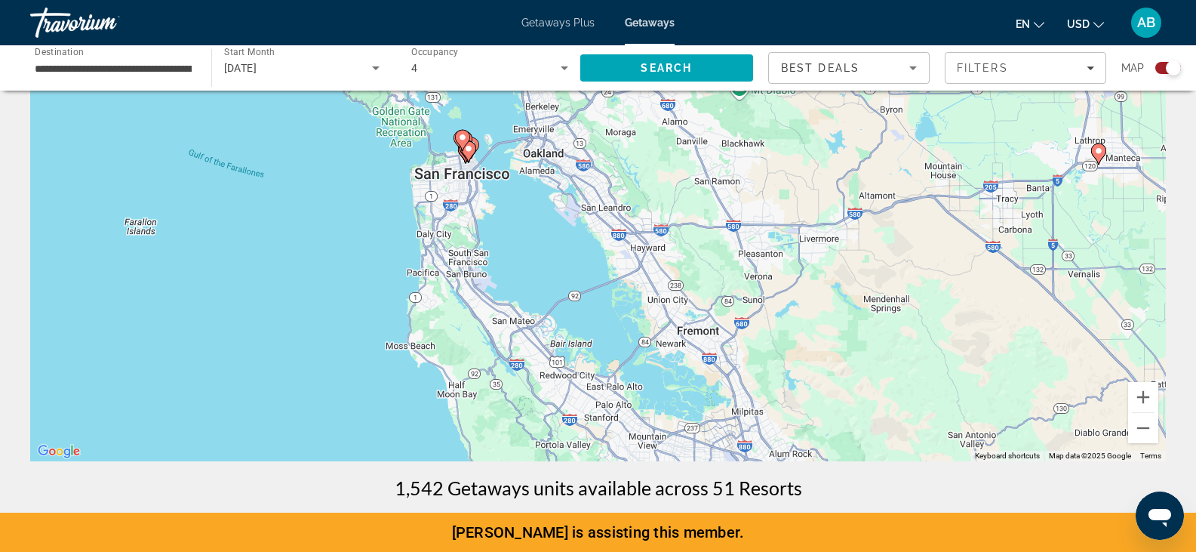
drag, startPoint x: 667, startPoint y: 346, endPoint x: 608, endPoint y: 464, distance: 132.0
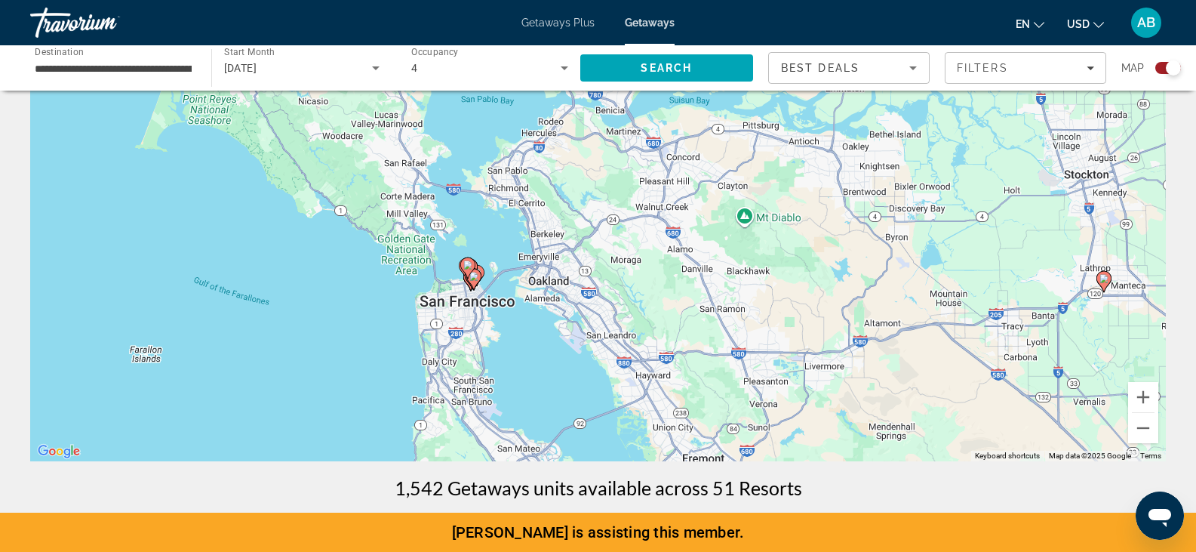
drag, startPoint x: 531, startPoint y: 331, endPoint x: 479, endPoint y: 340, distance: 53.6
click at [479, 340] on div "To activate drag with keyboard, press Alt + Enter. Once in keyboard drag state,…" at bounding box center [598, 234] width 1136 height 453
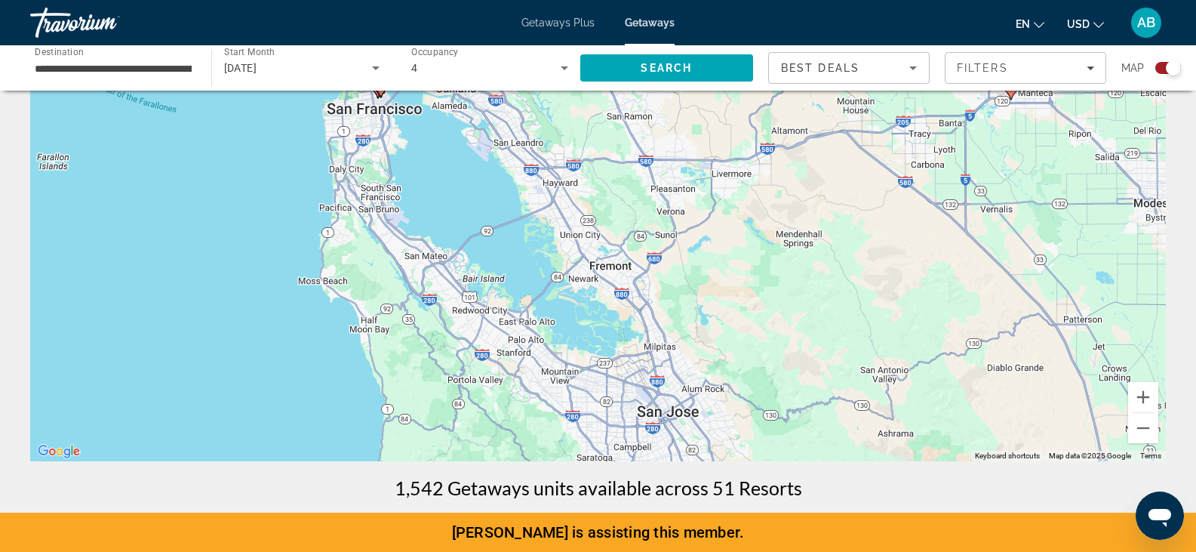
drag, startPoint x: 479, startPoint y: 340, endPoint x: 434, endPoint y: 226, distance: 123.1
click at [434, 226] on div "To activate drag with keyboard, press Alt + Enter. Once in keyboard drag state,…" at bounding box center [598, 234] width 1136 height 453
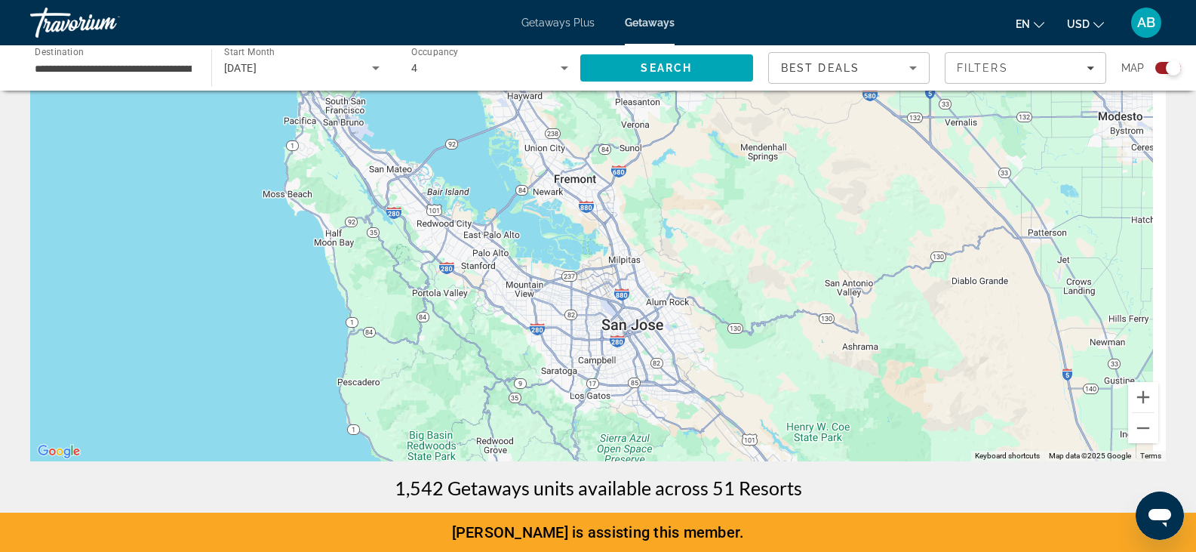
drag, startPoint x: 434, startPoint y: 226, endPoint x: 402, endPoint y: 165, distance: 68.6
click at [402, 165] on div "To activate drag with keyboard, press Alt + Enter. Once in keyboard drag state,…" at bounding box center [598, 234] width 1136 height 453
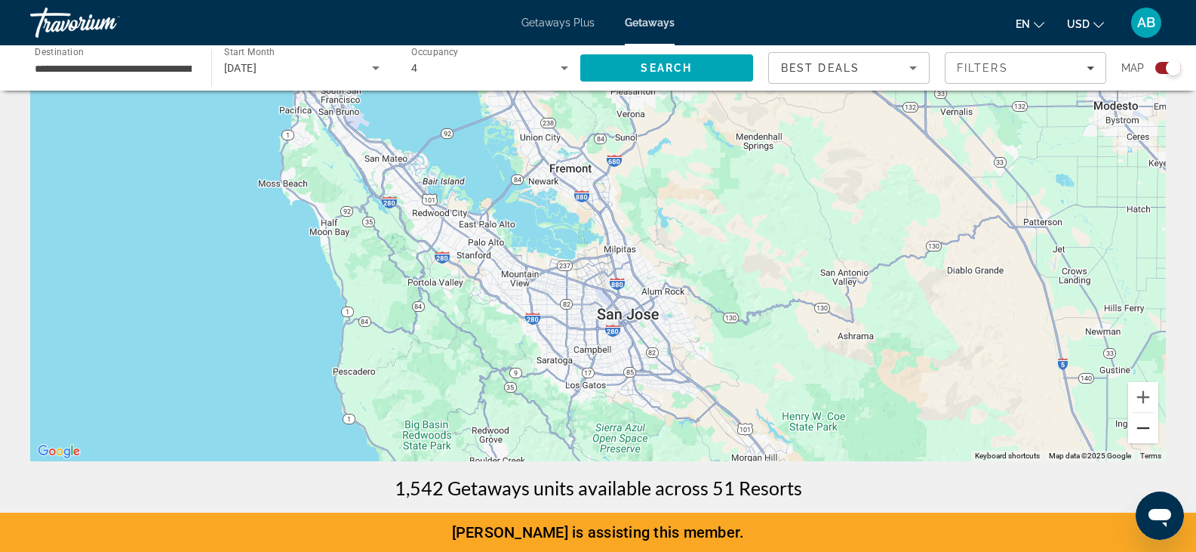
click at [1146, 429] on button "Zoom out" at bounding box center [1143, 428] width 30 height 30
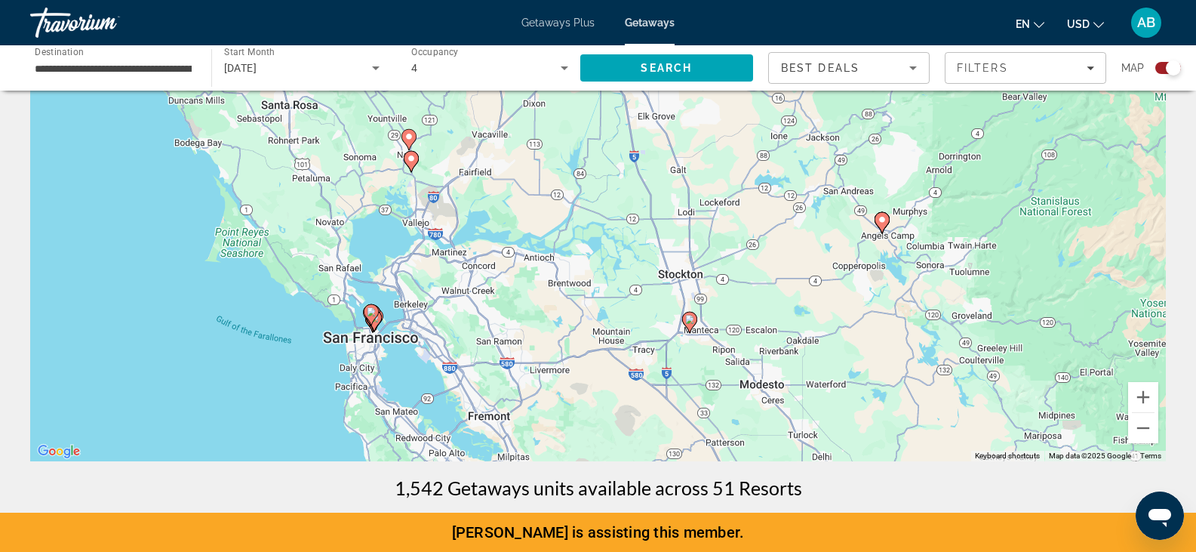
drag, startPoint x: 666, startPoint y: 374, endPoint x: 568, endPoint y: 587, distance: 234.8
click at [568, 454] on html "**********" at bounding box center [598, 179] width 1196 height 552
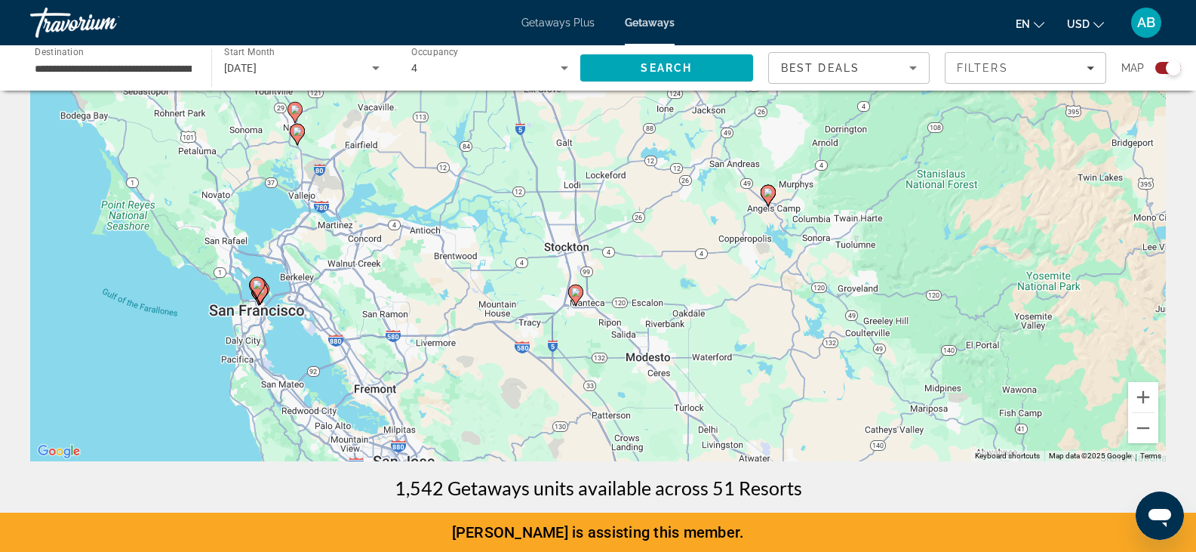
drag, startPoint x: 499, startPoint y: 337, endPoint x: 383, endPoint y: 317, distance: 117.1
click at [383, 317] on div "To activate drag with keyboard, press Alt + Enter. Once in keyboard drag state,…" at bounding box center [598, 234] width 1136 height 453
